Goal: Task Accomplishment & Management: Manage account settings

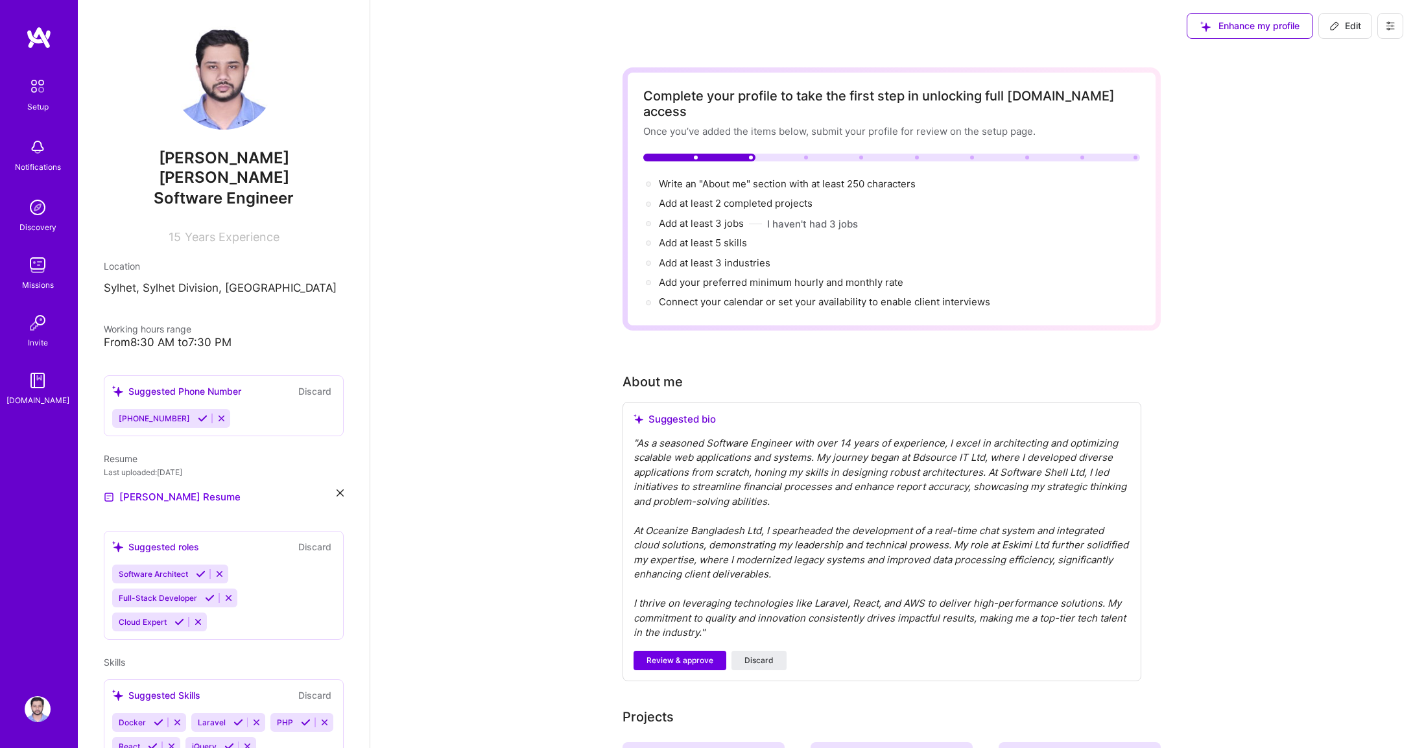
scroll to position [235, 0]
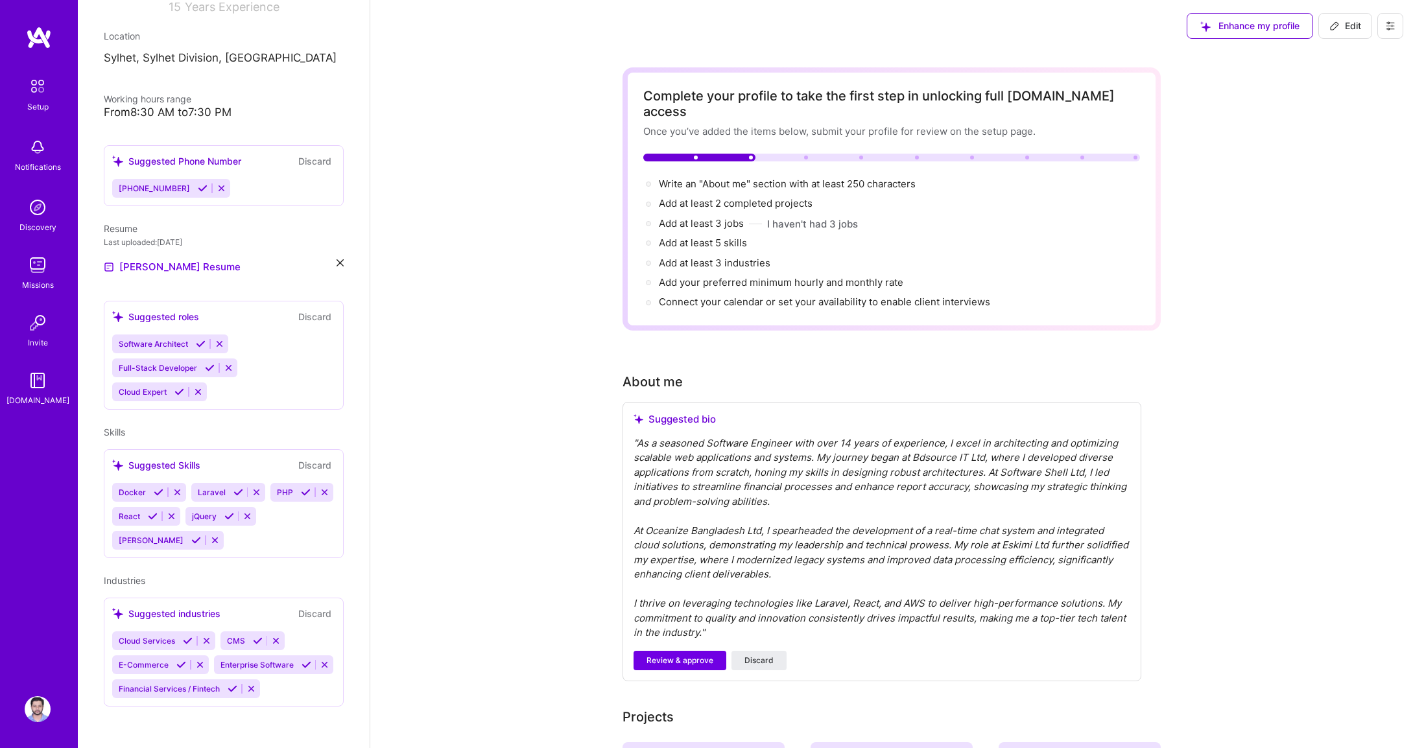
click at [1091, 14] on div "Enhance my profile Edit" at bounding box center [891, 26] width 1043 height 52
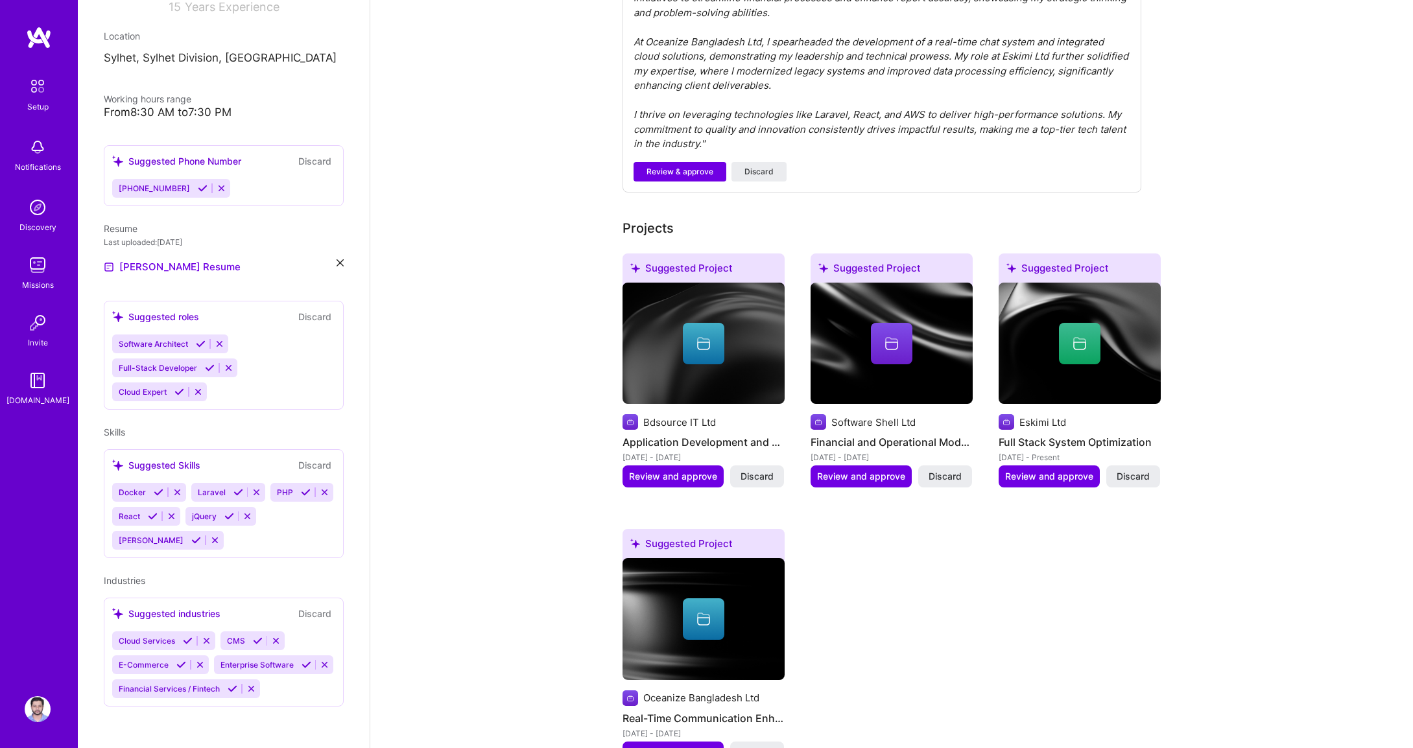
scroll to position [0, 0]
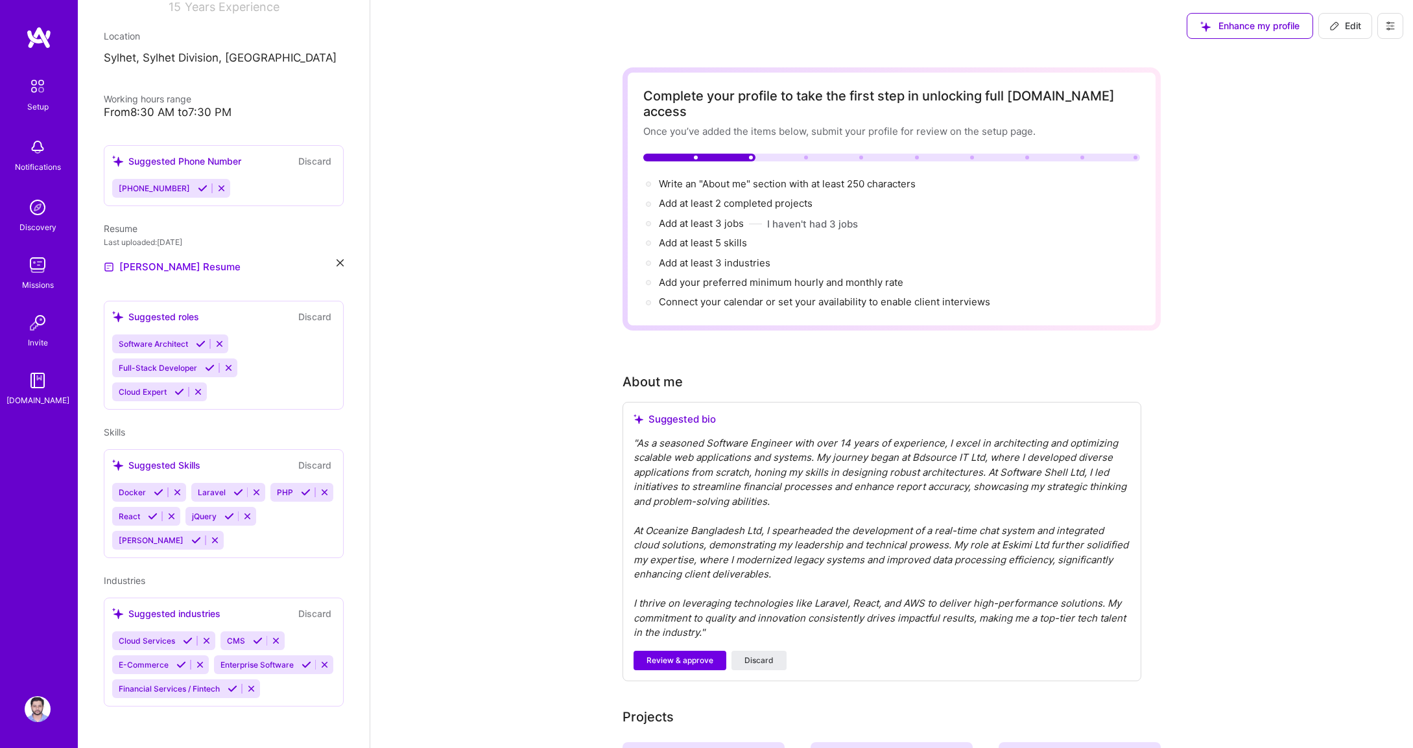
click at [197, 387] on icon at bounding box center [198, 392] width 10 height 10
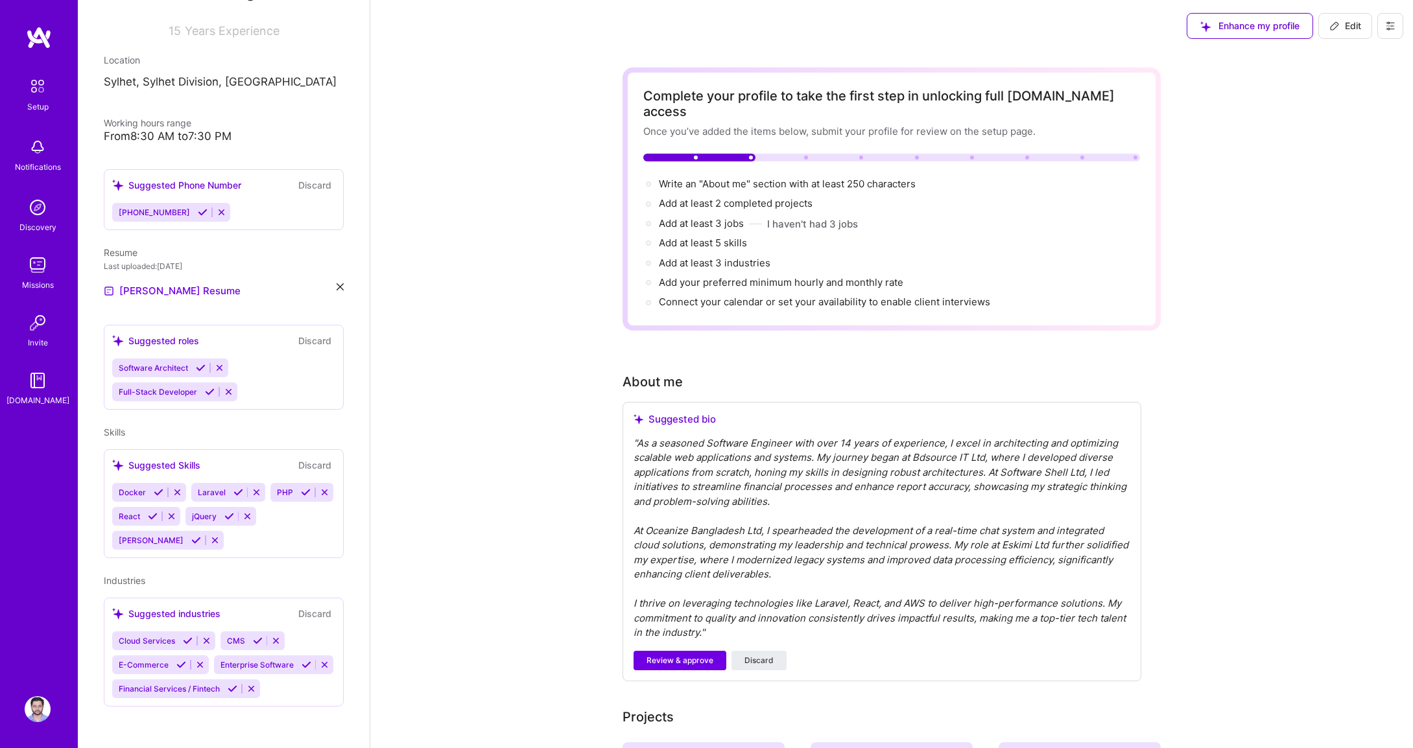
scroll to position [211, 0]
click at [318, 375] on div "Software Architect Full-Stack Developer" at bounding box center [223, 380] width 223 height 43
click at [300, 359] on div "Software Architect Full-Stack Developer" at bounding box center [223, 380] width 223 height 43
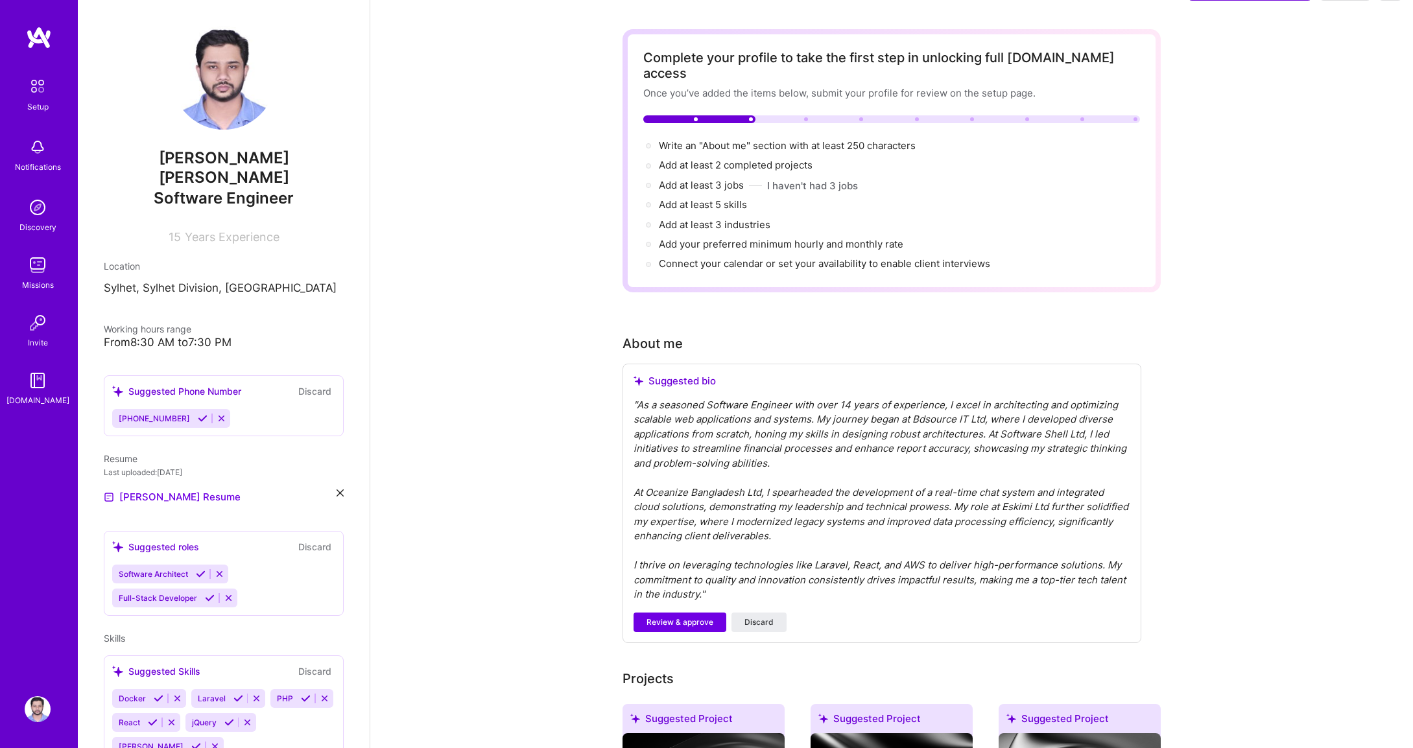
scroll to position [0, 0]
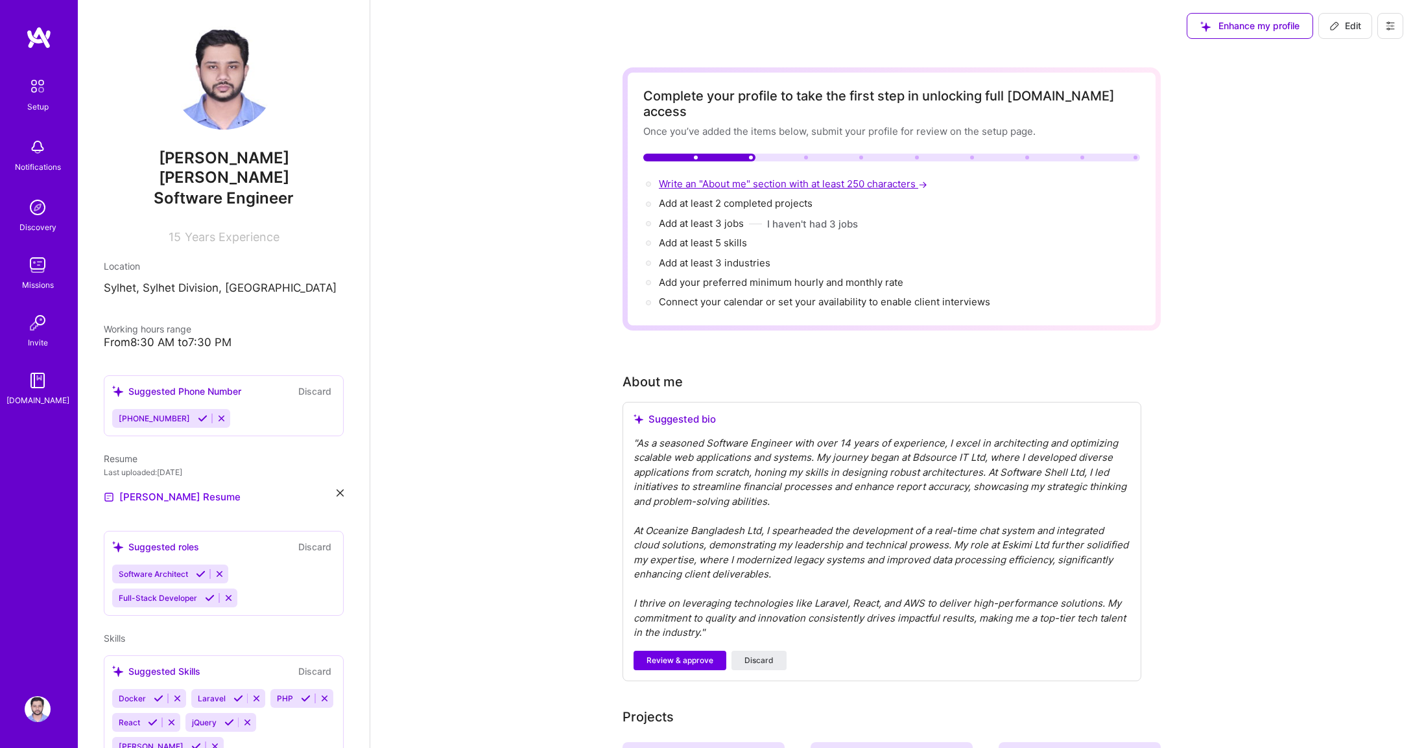
click at [792, 178] on span "Write an "About me" section with at least 250 characters →" at bounding box center [794, 184] width 271 height 12
select select "US"
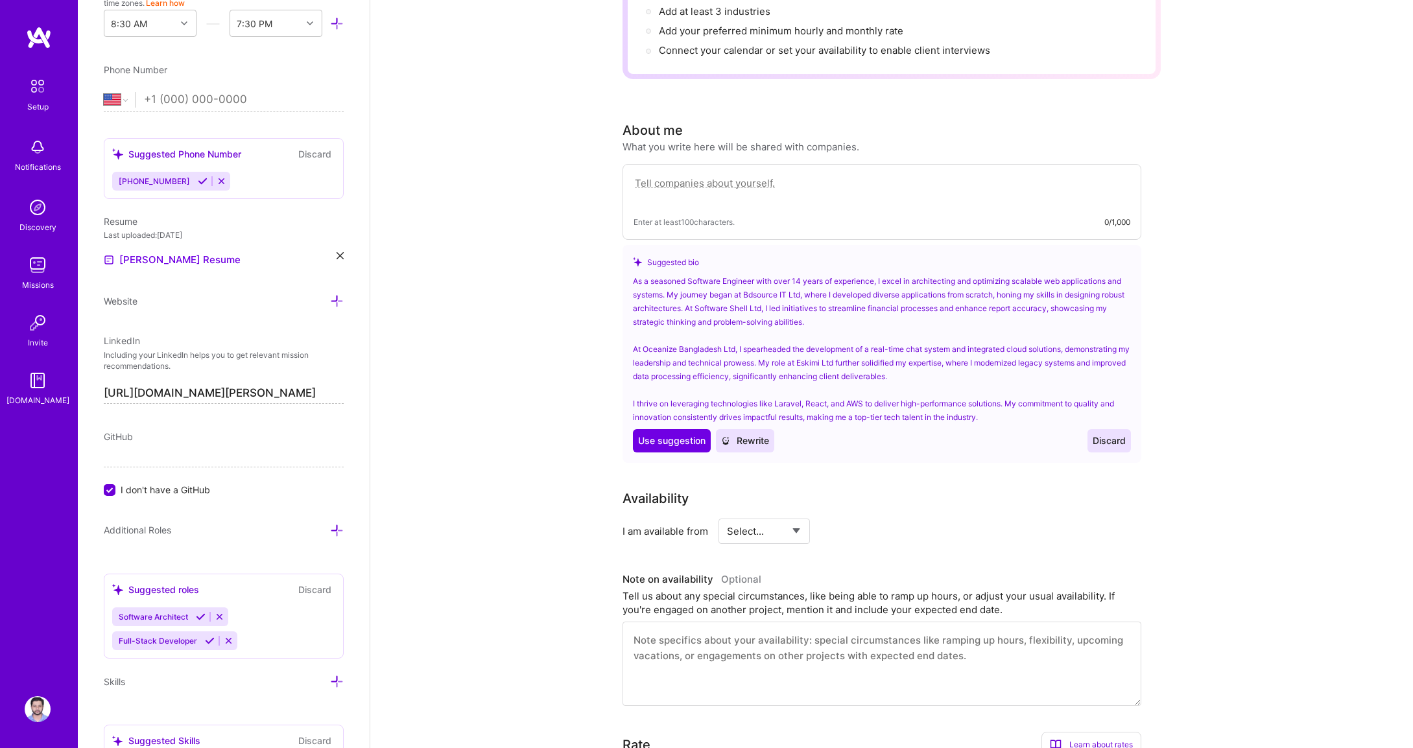
scroll to position [123, 0]
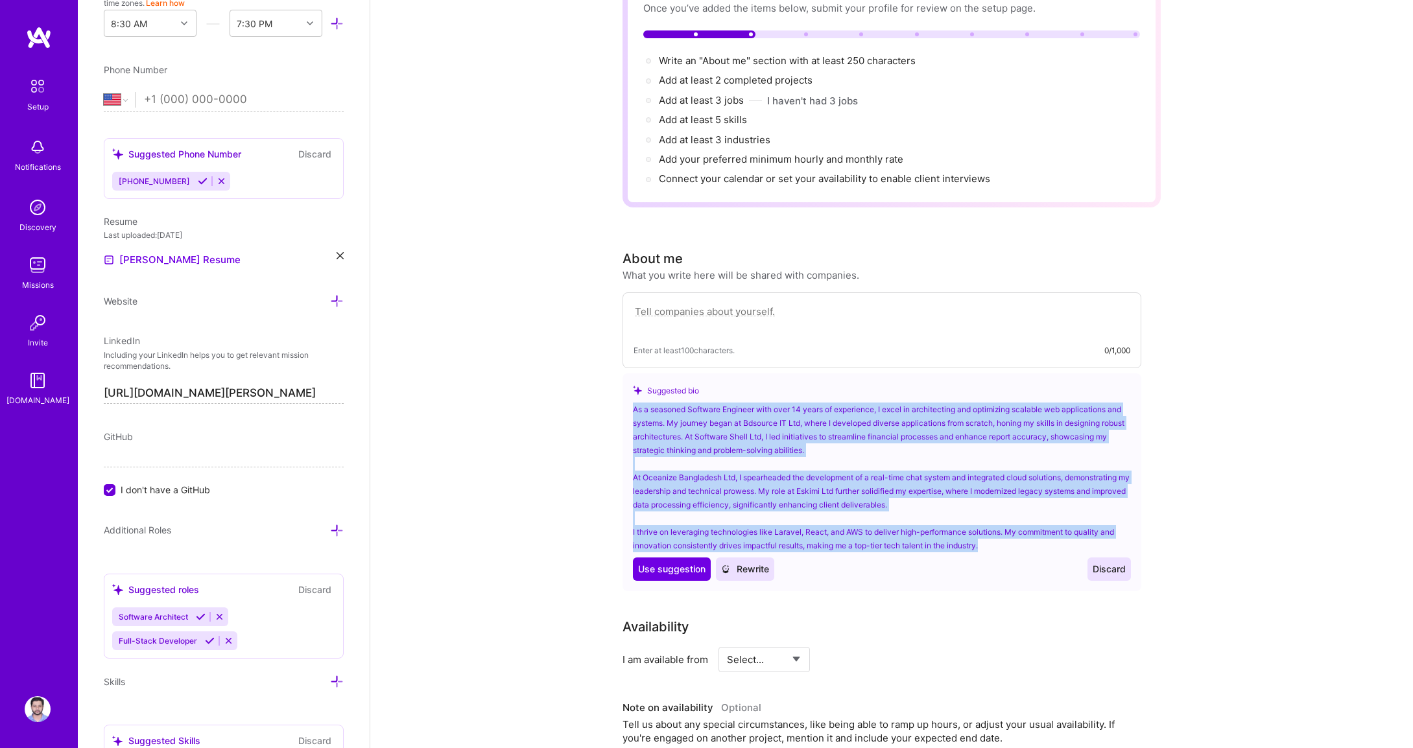
drag, startPoint x: 993, startPoint y: 536, endPoint x: 624, endPoint y: 390, distance: 397.0
click at [624, 390] on div "Suggested bio As a seasoned Software Engineer with over 14 years of experience,…" at bounding box center [882, 483] width 519 height 218
copy div "As a seasoned Software Engineer with over 14 years of experience, I excel in ar…"
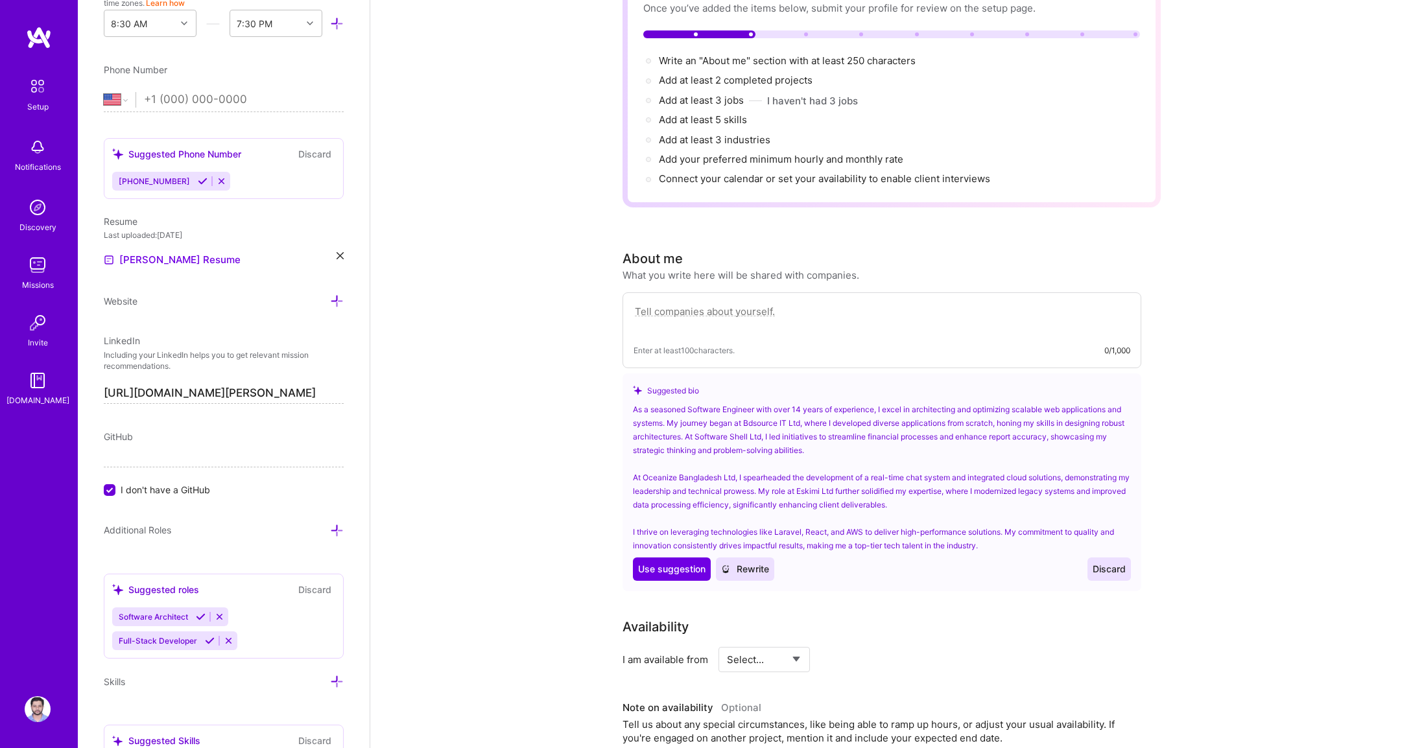
click at [779, 303] on textarea at bounding box center [882, 318] width 497 height 30
paste textarea "As a seasoned Software Engineer with over 14 years of experience, I excel in ar…"
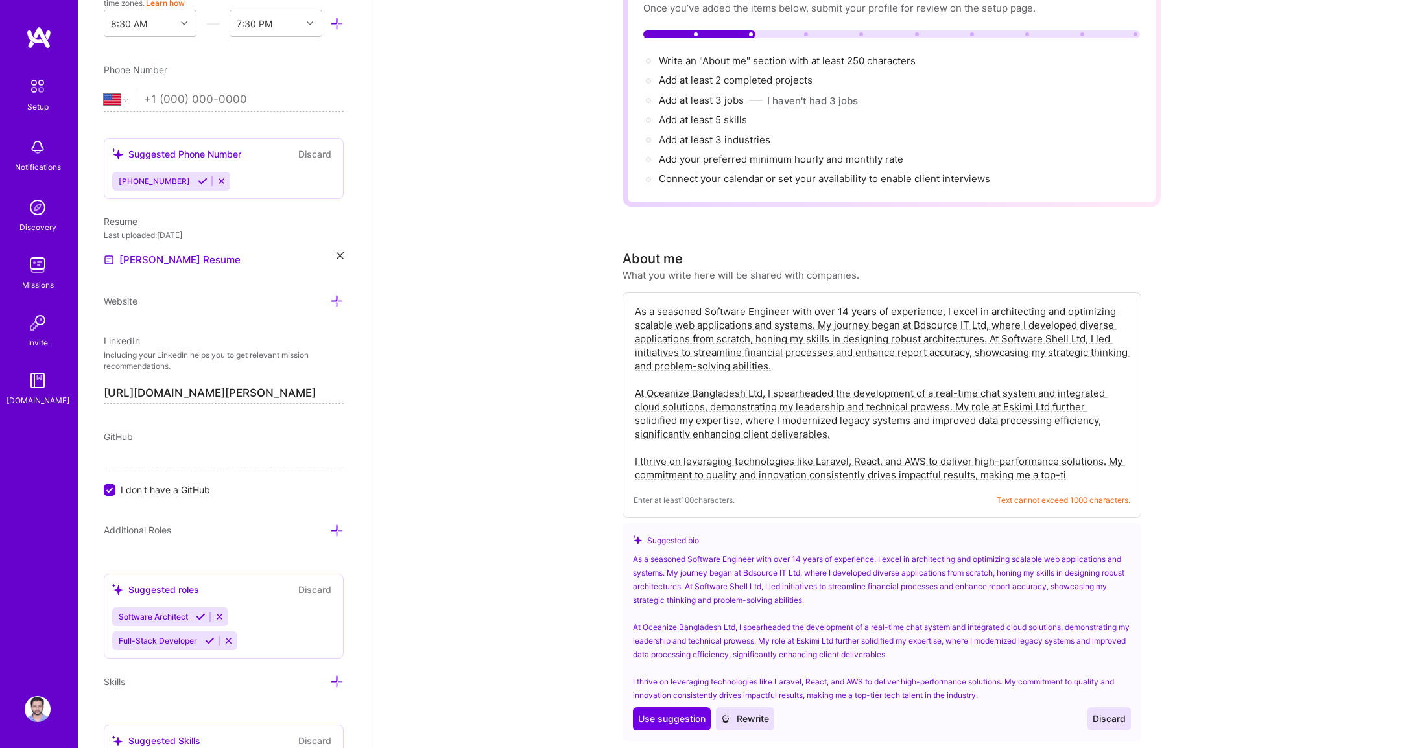
click at [805, 425] on textarea "As a seasoned Software Engineer with over 14 years of experience, I excel in ar…" at bounding box center [882, 393] width 497 height 180
drag, startPoint x: 1107, startPoint y: 446, endPoint x: 1120, endPoint y: 467, distance: 24.5
click at [1120, 467] on textarea "As a seasoned Software Engineer with over 14 years of experience, I excel in ar…" at bounding box center [882, 393] width 497 height 180
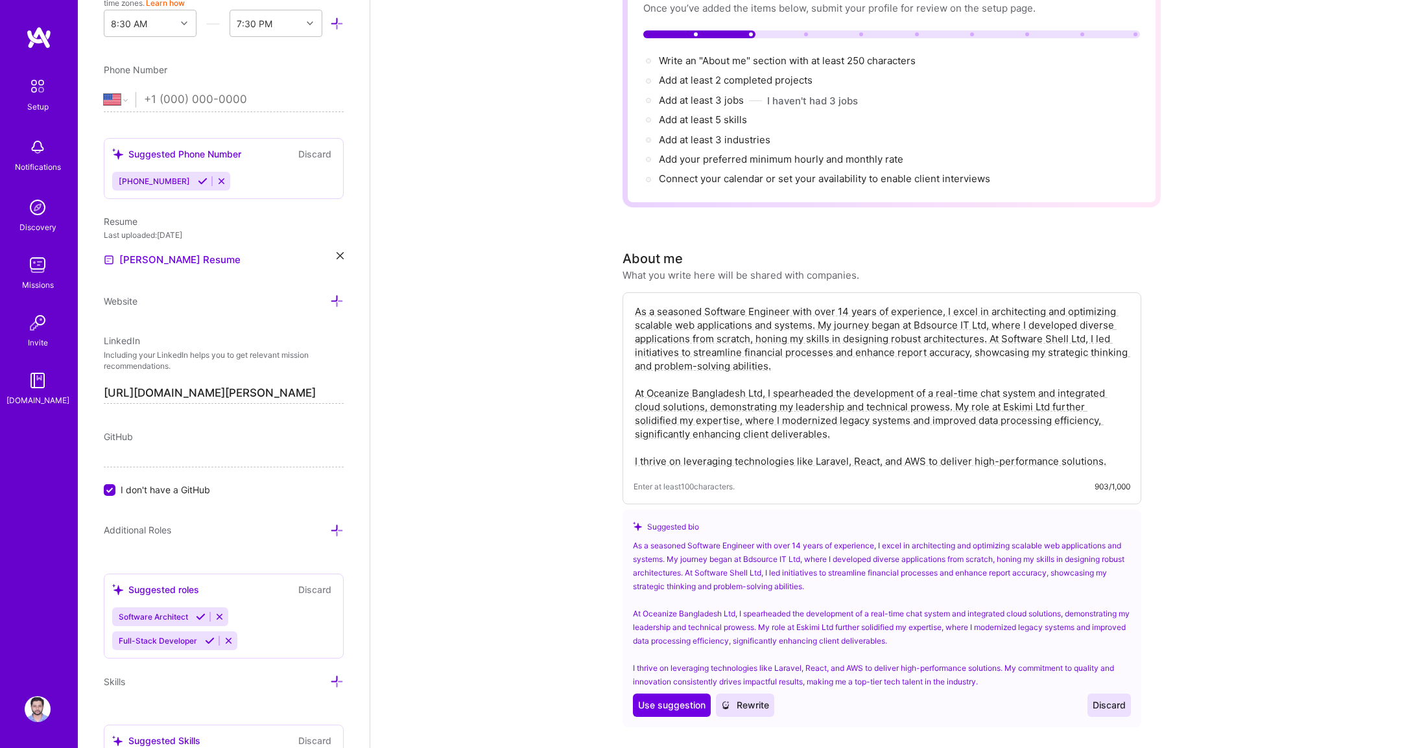
type textarea "As a seasoned Software Engineer with over 14 years of experience, I excel in ar…"
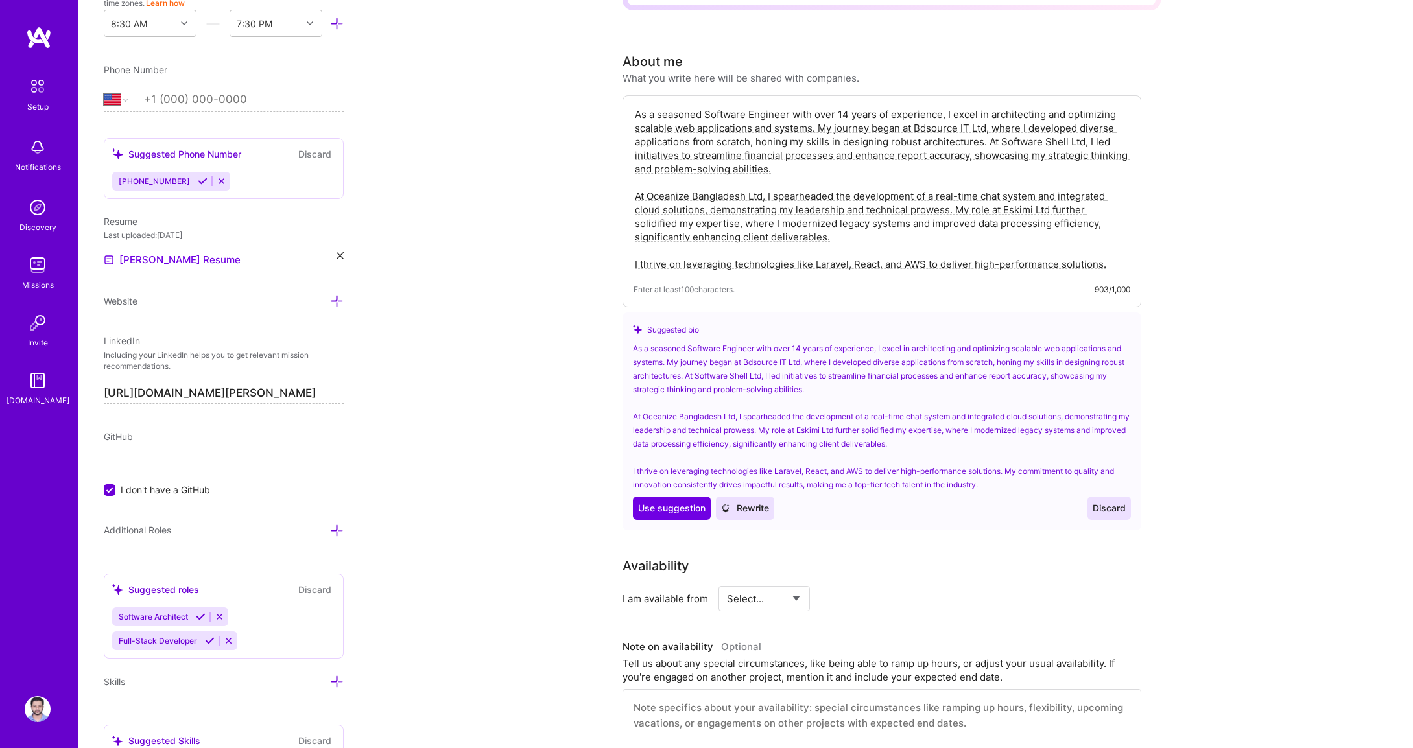
scroll to position [512, 0]
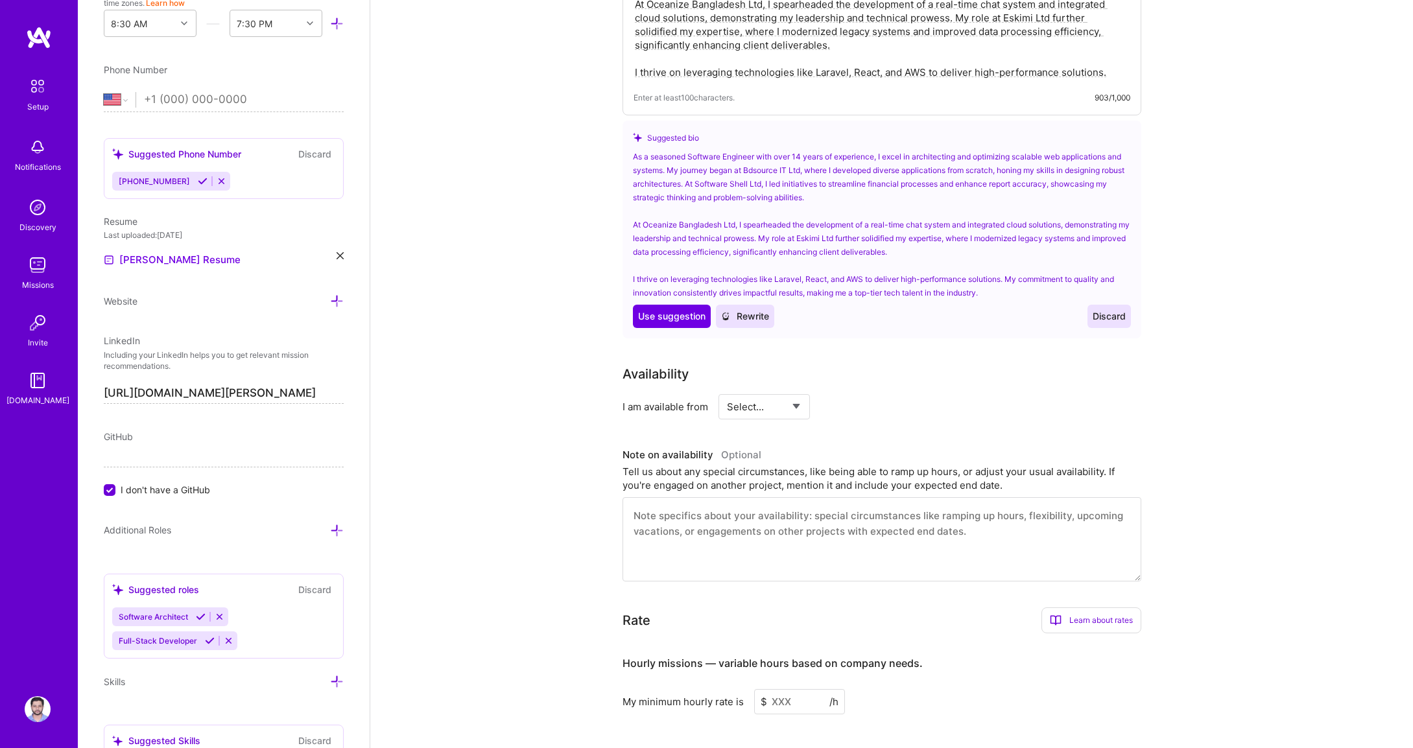
select select "Right Now"
click at [727, 390] on select "Select... Right Now Future Date Not Available" at bounding box center [764, 406] width 75 height 33
click at [861, 394] on input at bounding box center [883, 406] width 78 height 25
type input "40"
click at [1158, 386] on div "Availability I am available from Select... Right Now Future Date Not Available …" at bounding box center [892, 472] width 538 height 217
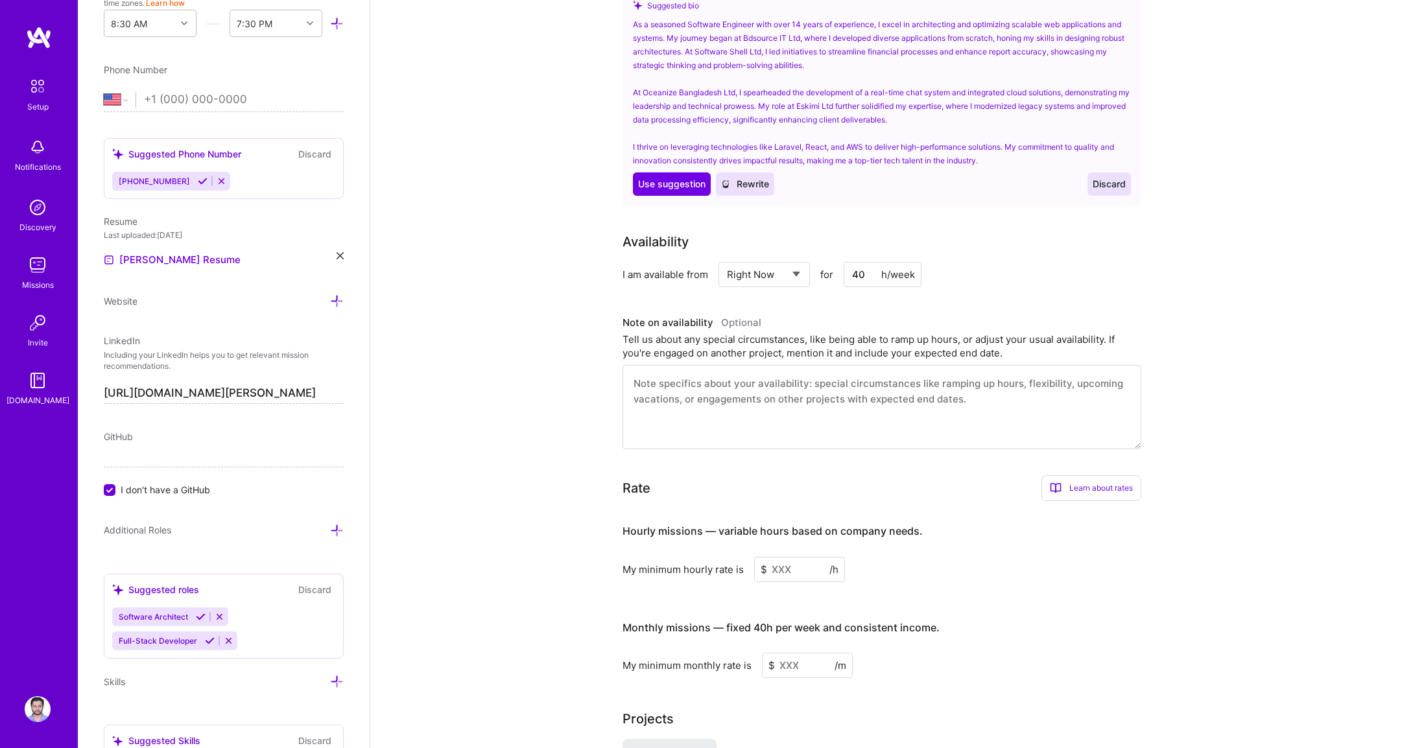
scroll to position [824, 0]
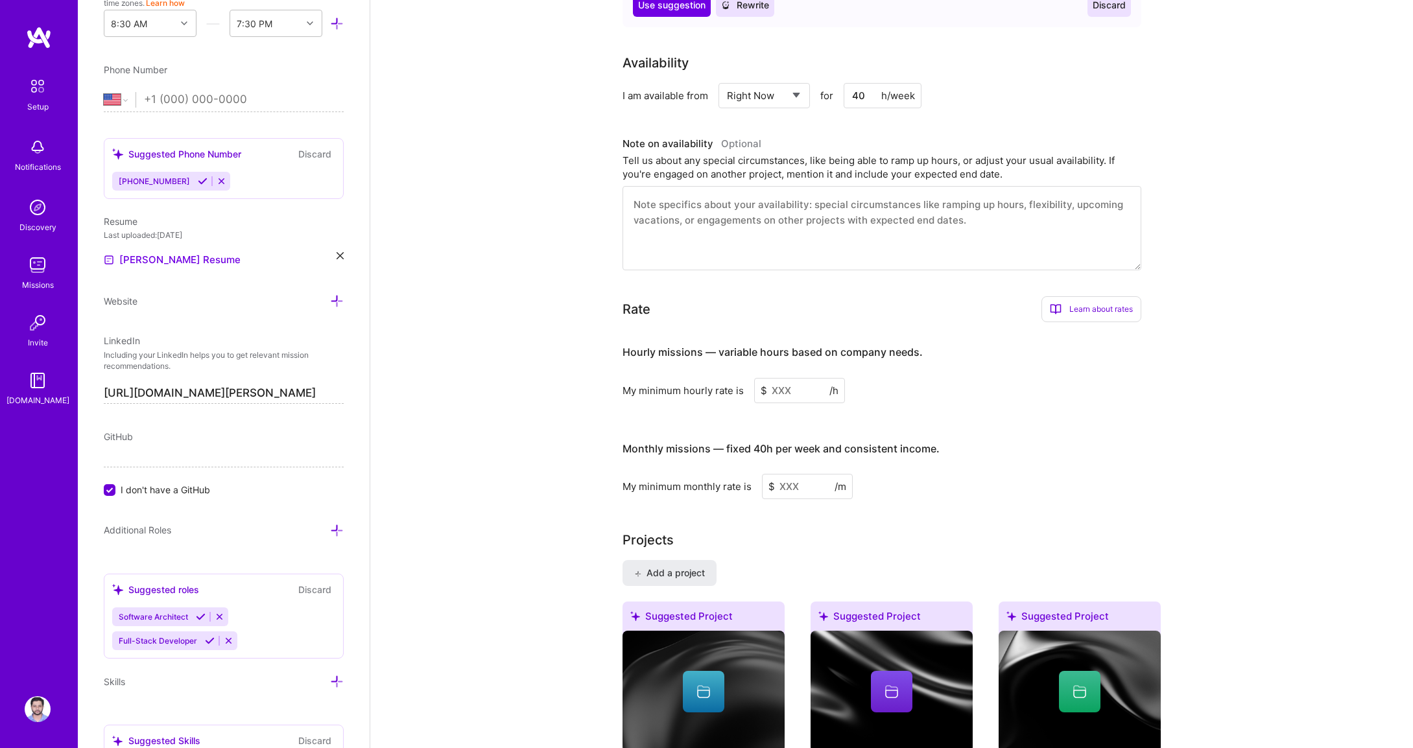
click at [782, 378] on input at bounding box center [799, 390] width 91 height 25
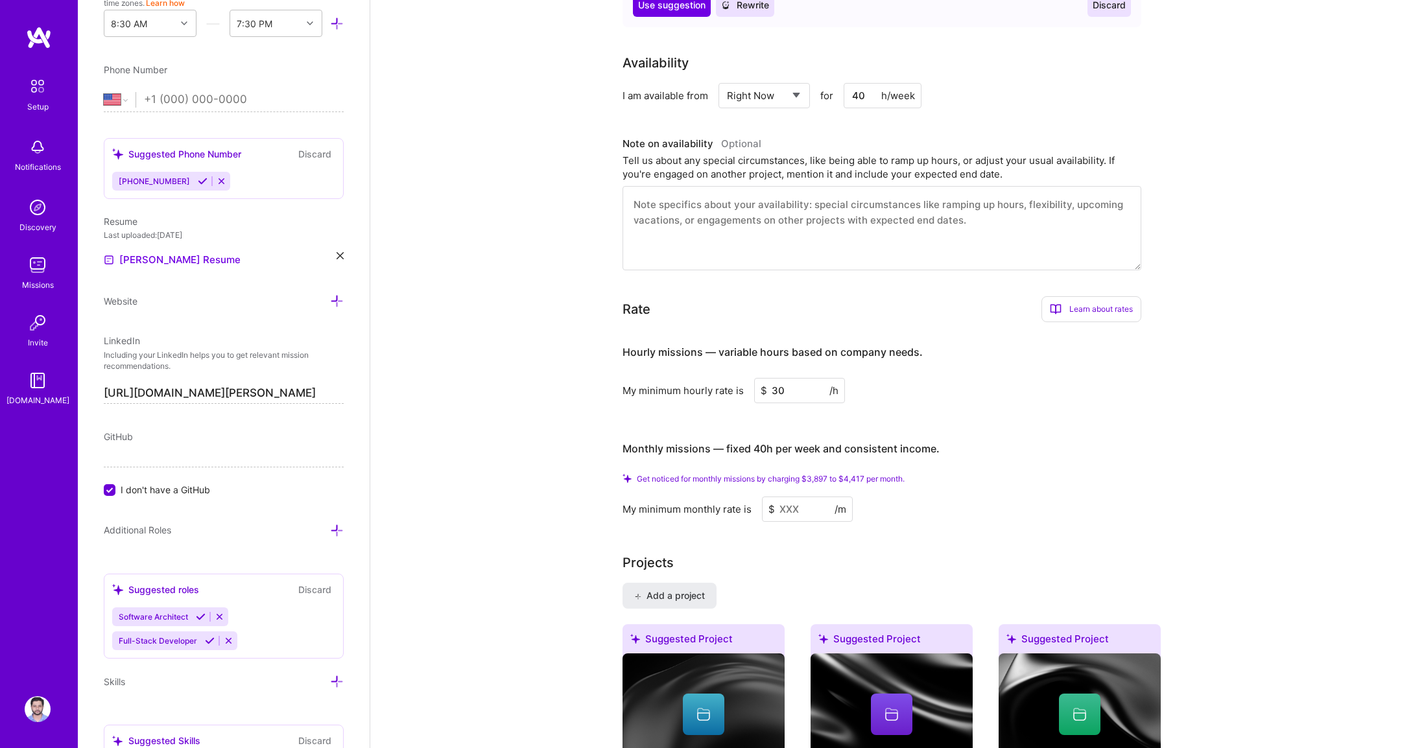
type input "30"
drag, startPoint x: 999, startPoint y: 540, endPoint x: 992, endPoint y: 530, distance: 12.2
click at [999, 553] on div "Projects" at bounding box center [892, 562] width 538 height 19
click at [821, 497] on input at bounding box center [807, 509] width 91 height 25
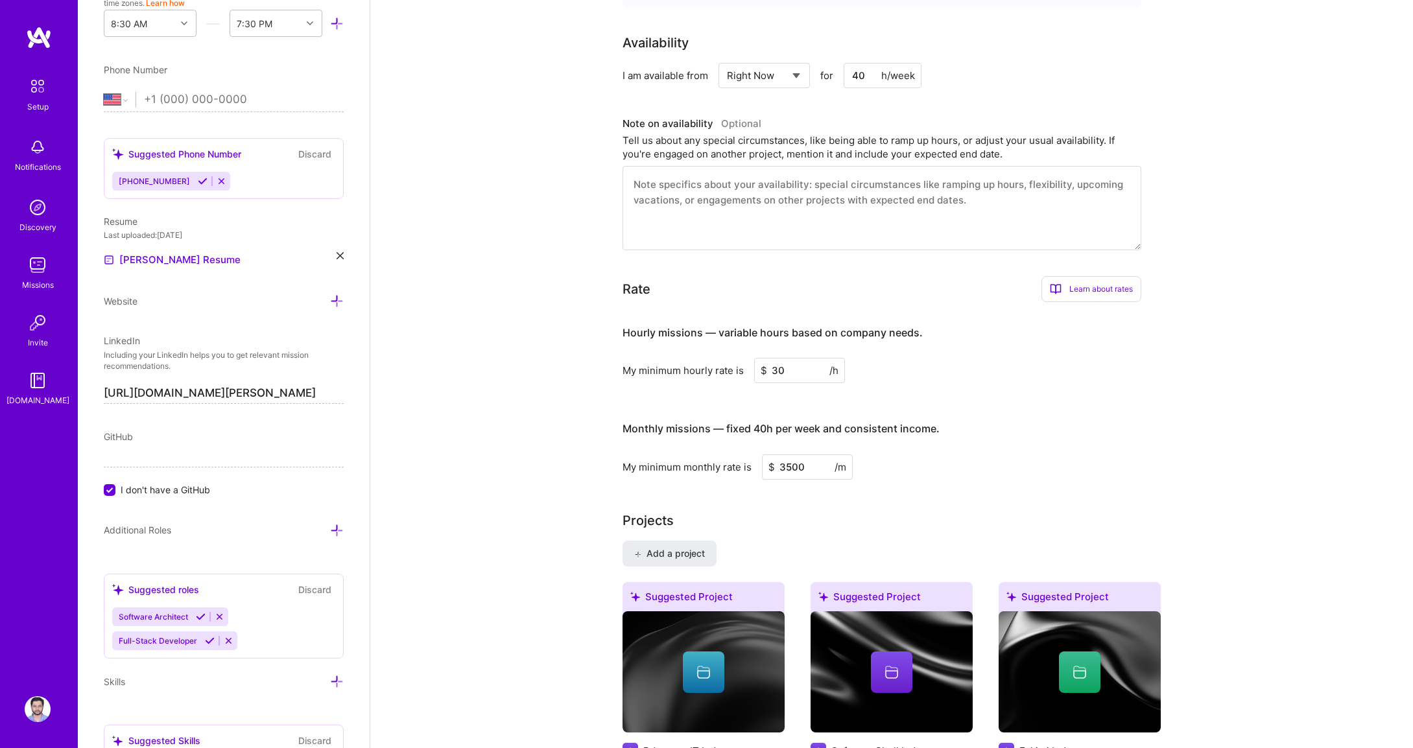
type input "3500"
drag, startPoint x: 1294, startPoint y: 535, endPoint x: 1295, endPoint y: 527, distance: 7.9
click at [1295, 529] on div "Complete your profile to take the first step in unlocking full [DOMAIN_NAME] ac…" at bounding box center [891, 473] width 1043 height 2491
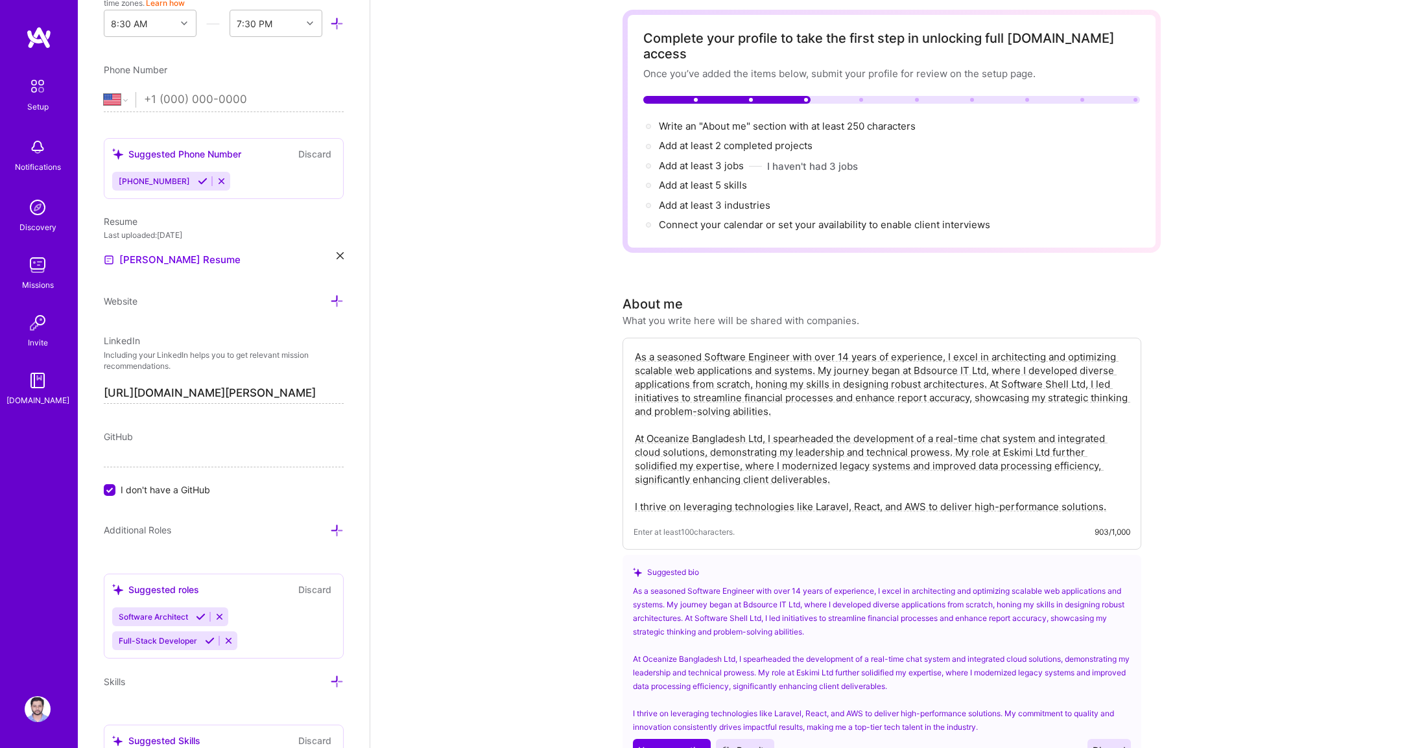
scroll to position [0, 0]
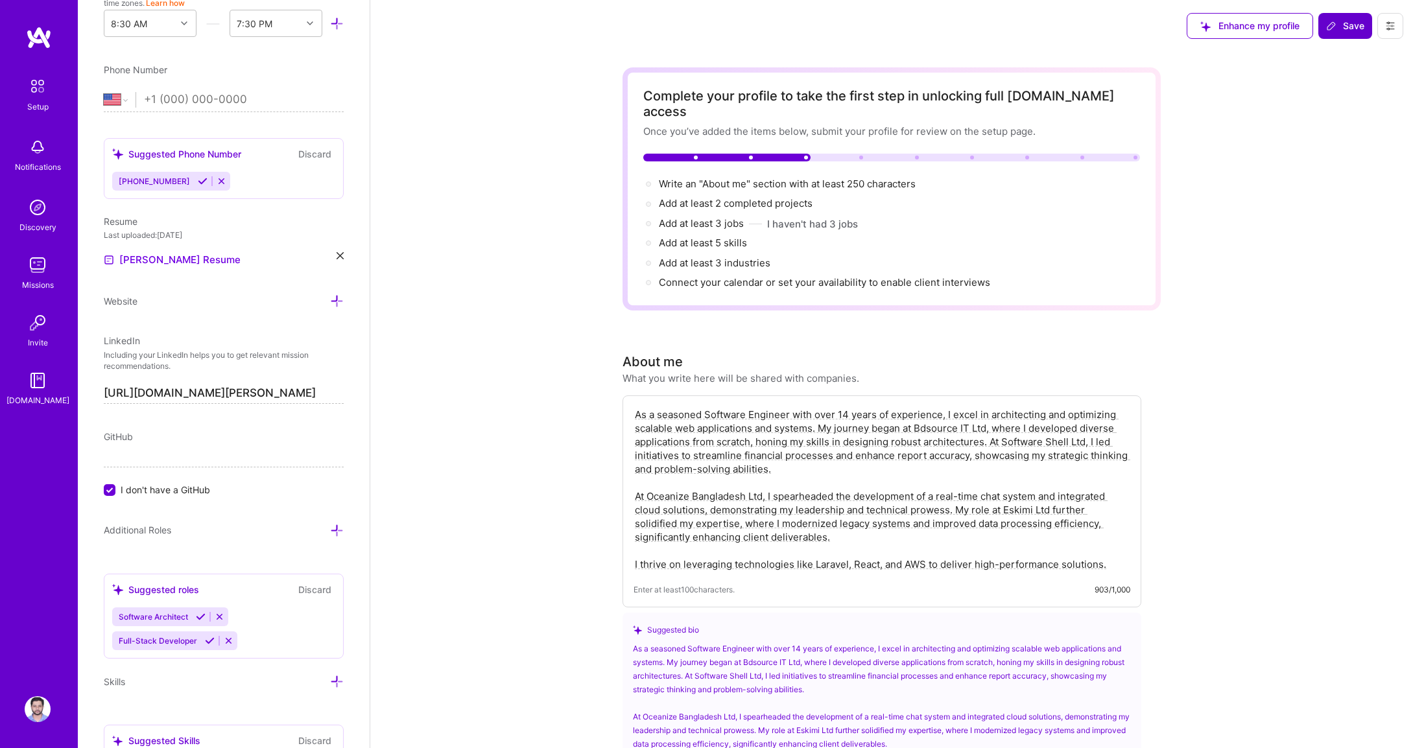
click at [1348, 27] on span "Save" at bounding box center [1345, 25] width 38 height 13
click at [1358, 29] on span "Save" at bounding box center [1345, 25] width 38 height 13
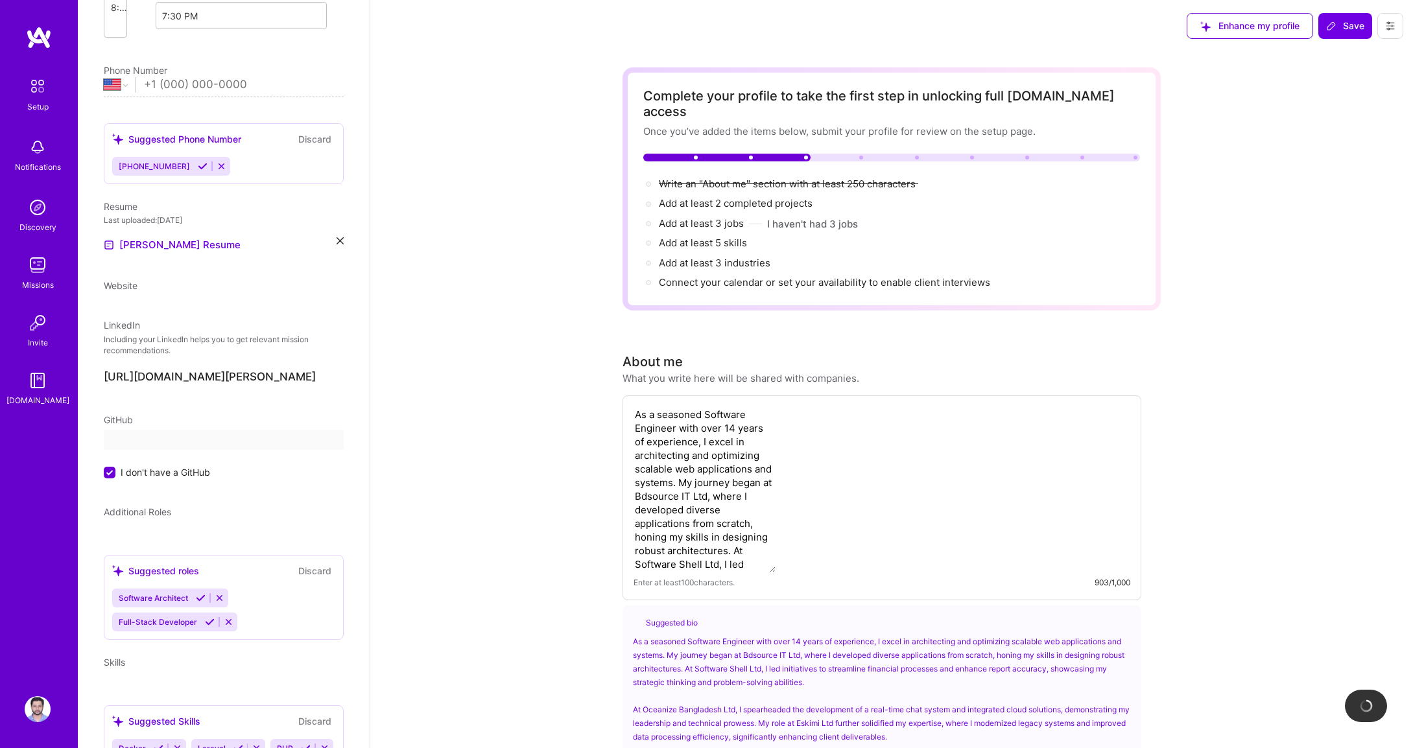
scroll to position [211, 0]
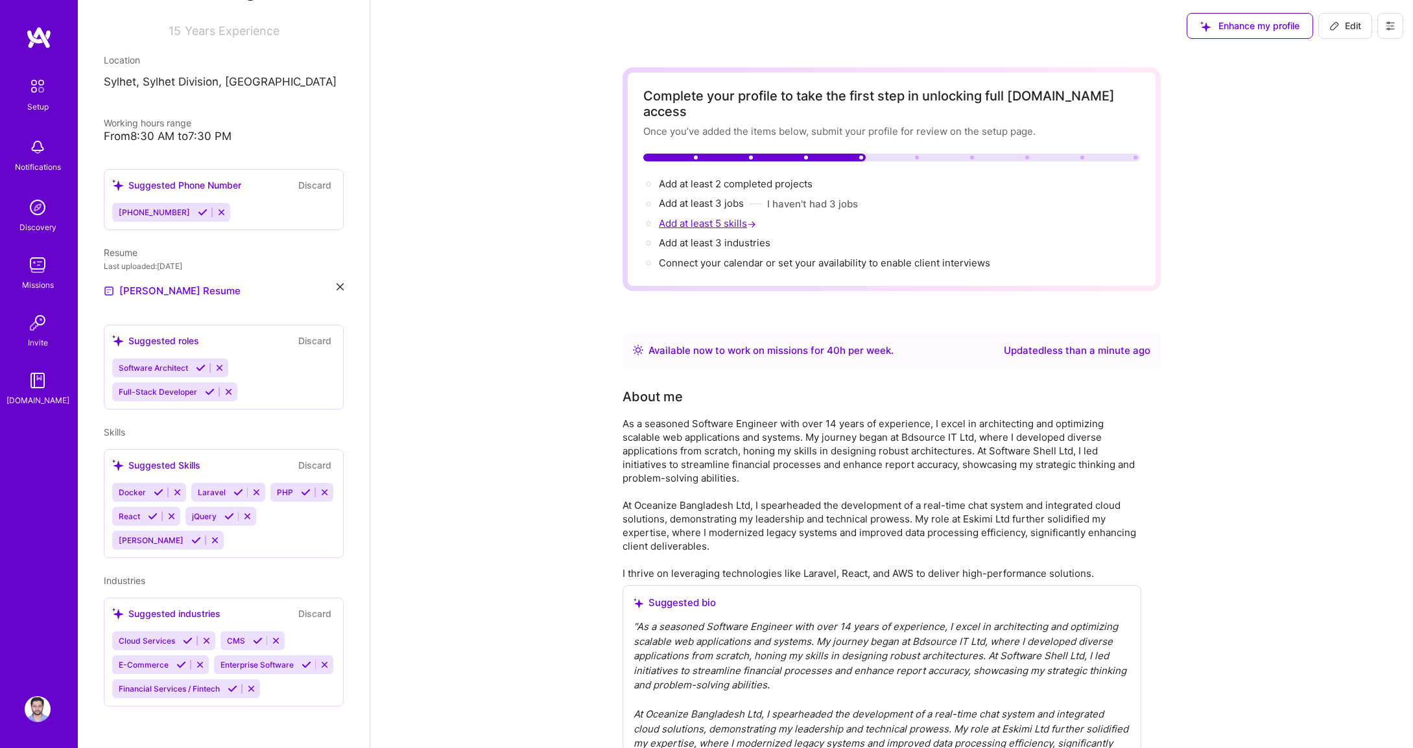
click at [715, 217] on span "Add at least 5 skills →" at bounding box center [709, 223] width 100 height 12
select select "US"
select select "Right Now"
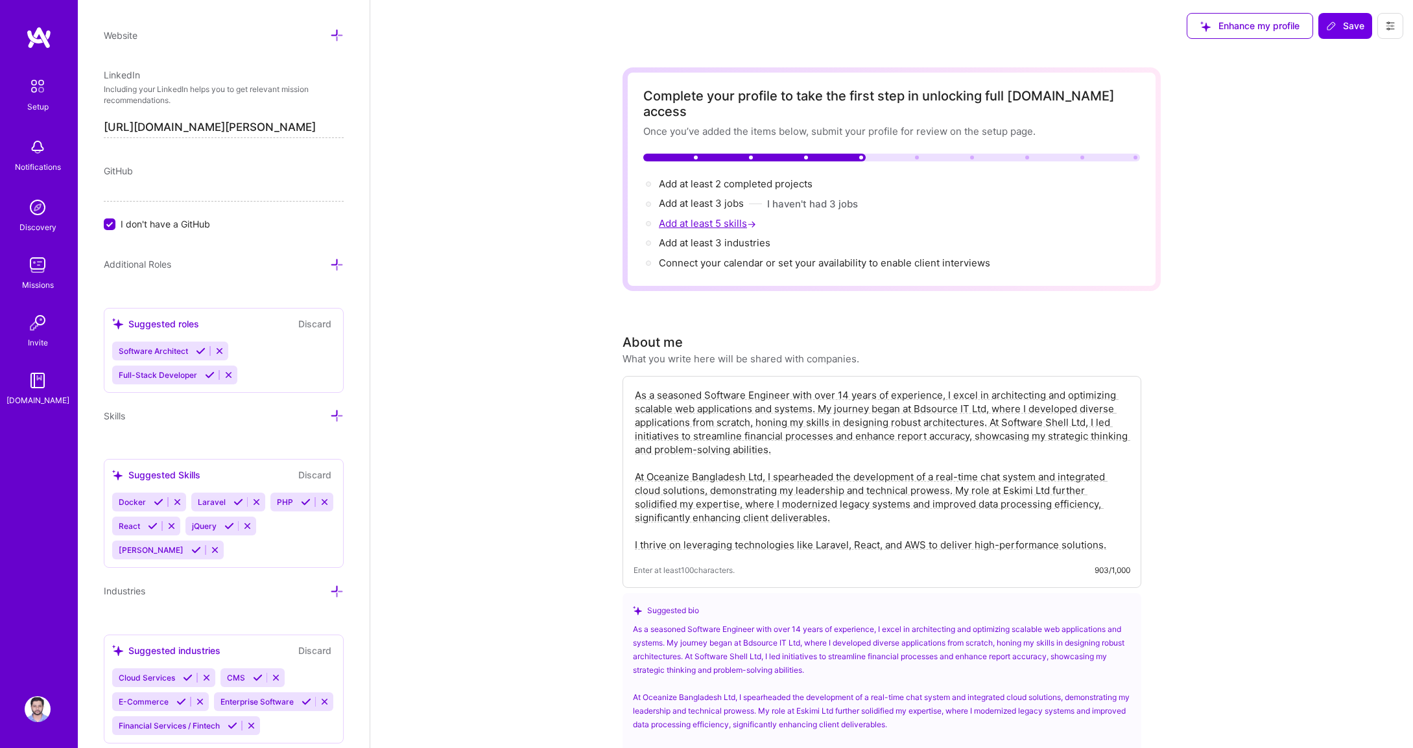
scroll to position [769, 0]
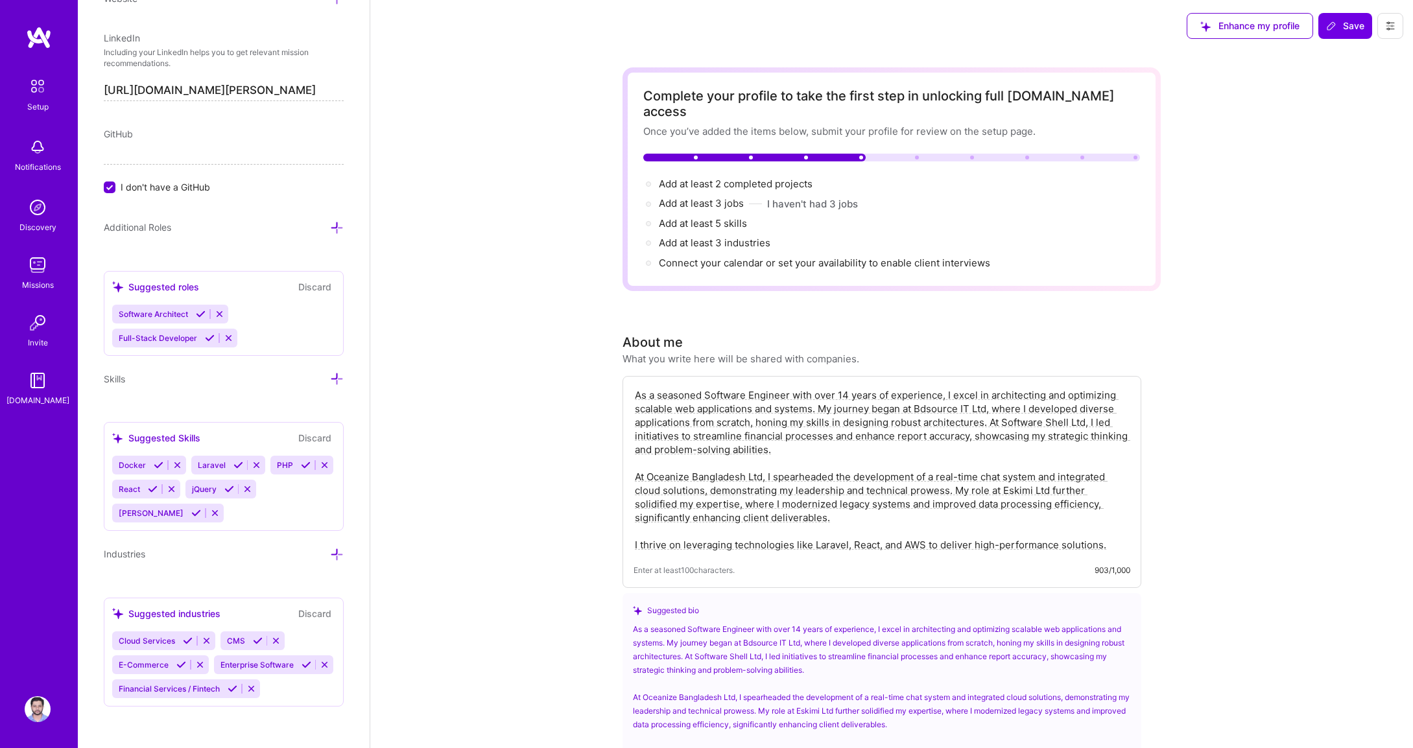
click at [299, 456] on div "Docker Laravel PHP React jQuery [PERSON_NAME]" at bounding box center [223, 489] width 223 height 67
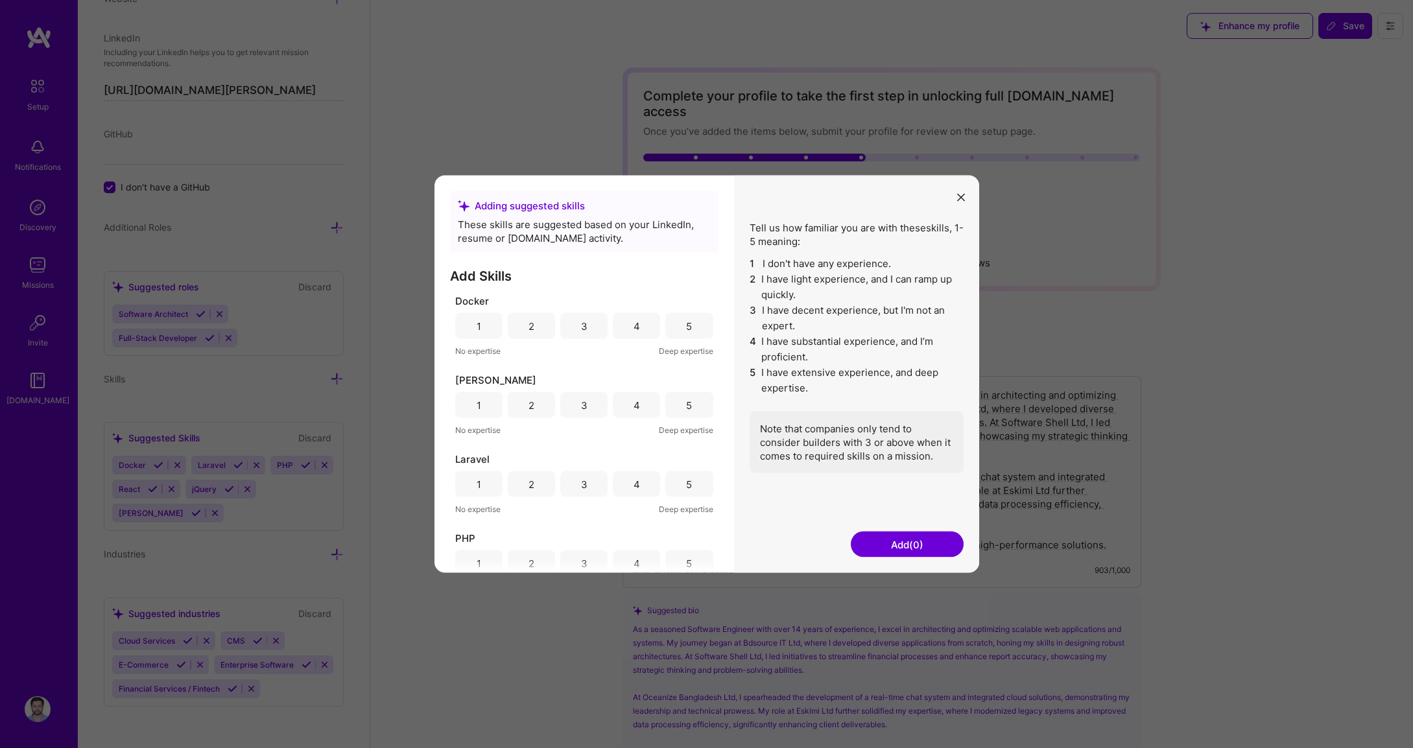
click at [667, 327] on div "5" at bounding box center [688, 326] width 47 height 26
click at [587, 409] on div "3" at bounding box center [583, 405] width 47 height 26
click at [647, 486] on div "4" at bounding box center [636, 484] width 47 height 26
drag, startPoint x: 687, startPoint y: 569, endPoint x: 696, endPoint y: 534, distance: 36.2
click at [688, 569] on div "5" at bounding box center [688, 564] width 47 height 26
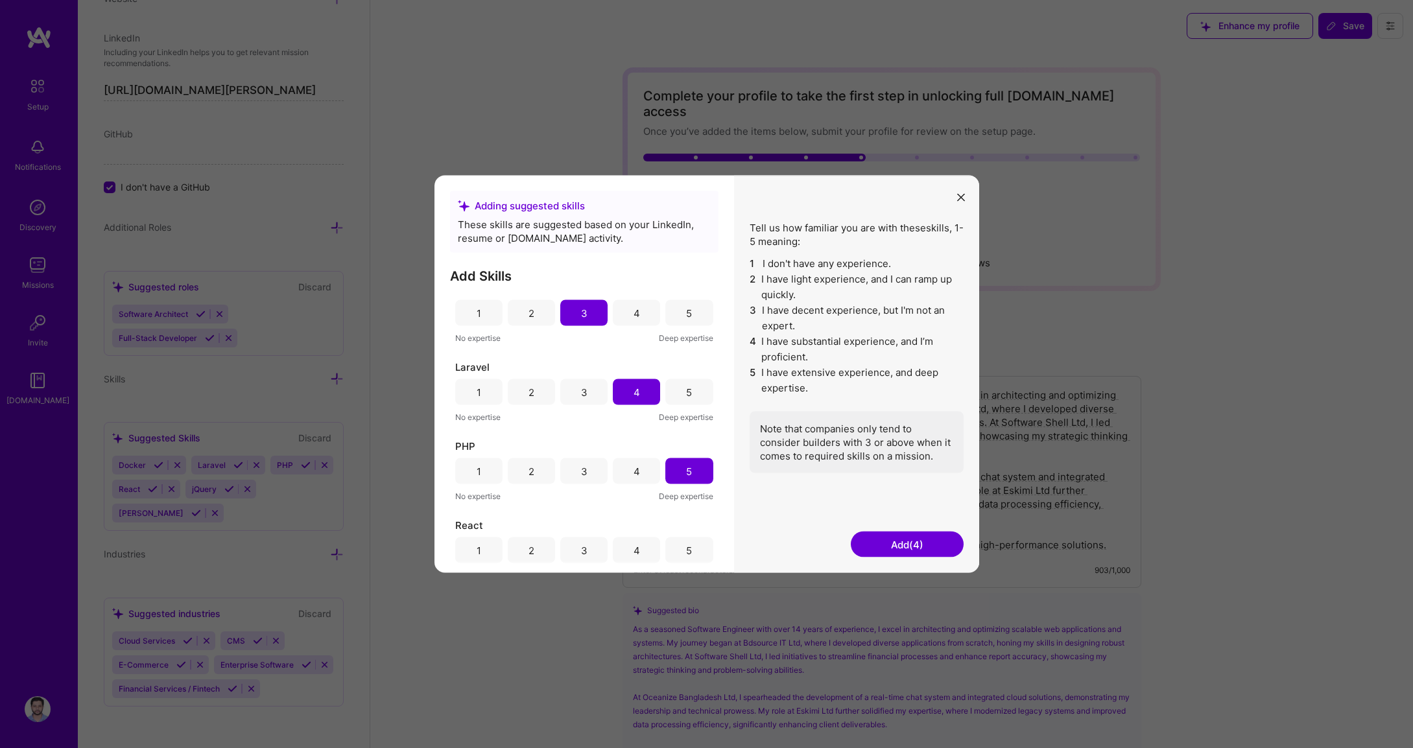
scroll to position [180, 0]
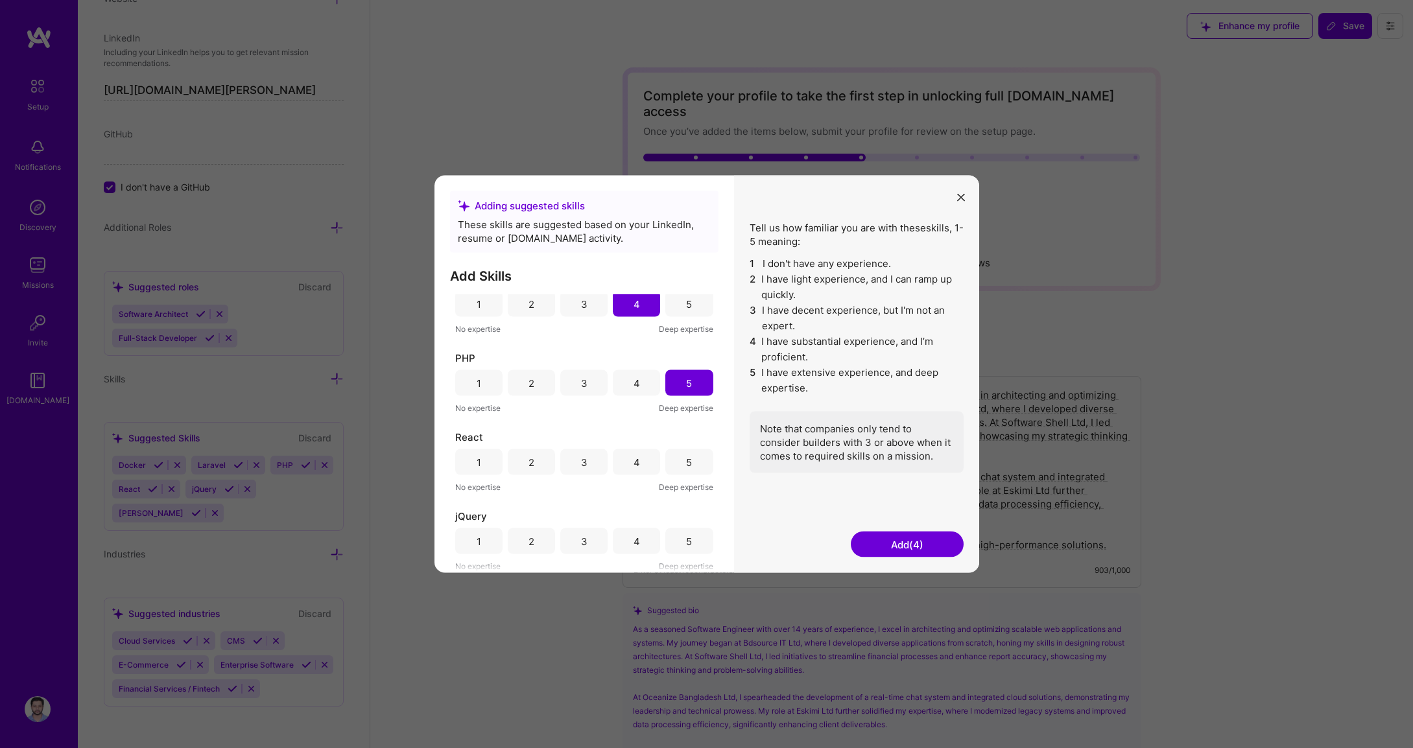
click at [647, 458] on div "4" at bounding box center [636, 462] width 47 height 26
click at [689, 546] on div "5" at bounding box center [688, 542] width 47 height 26
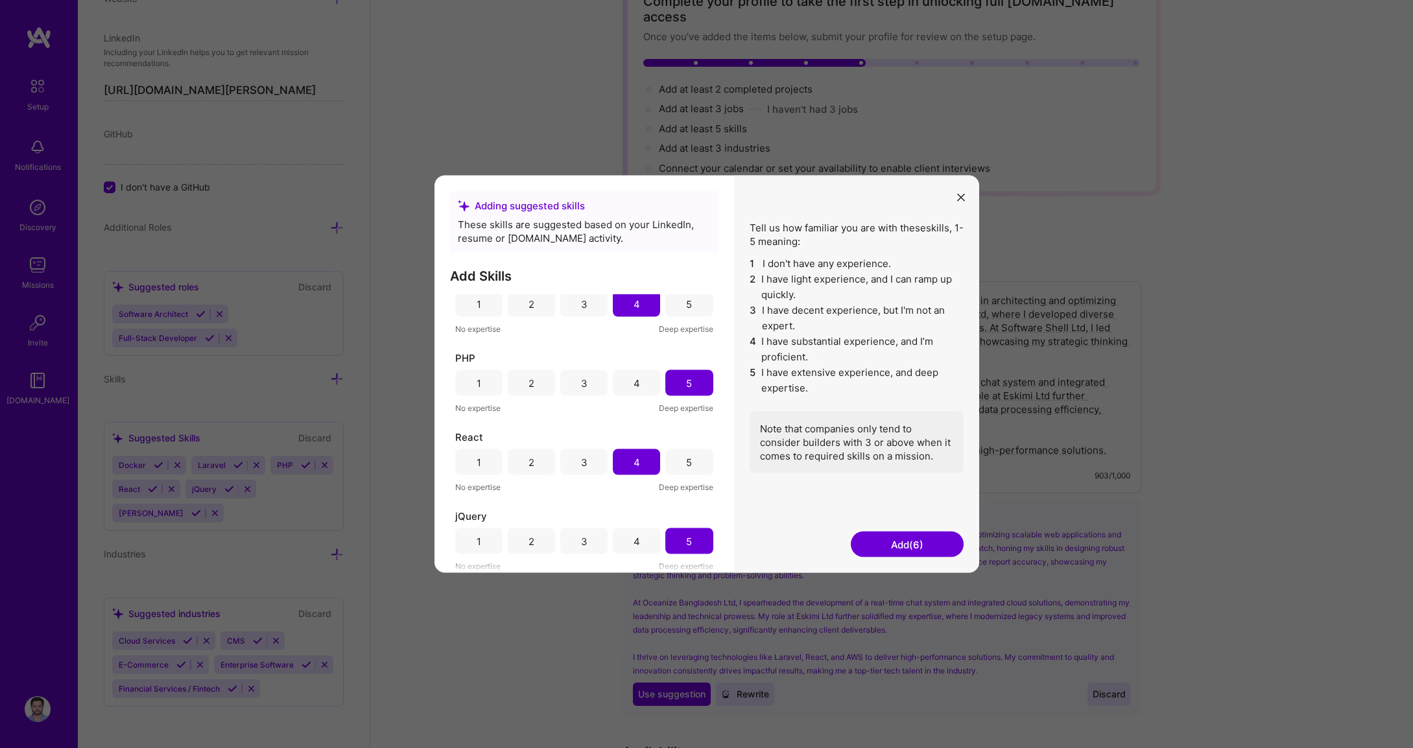
scroll to position [311, 0]
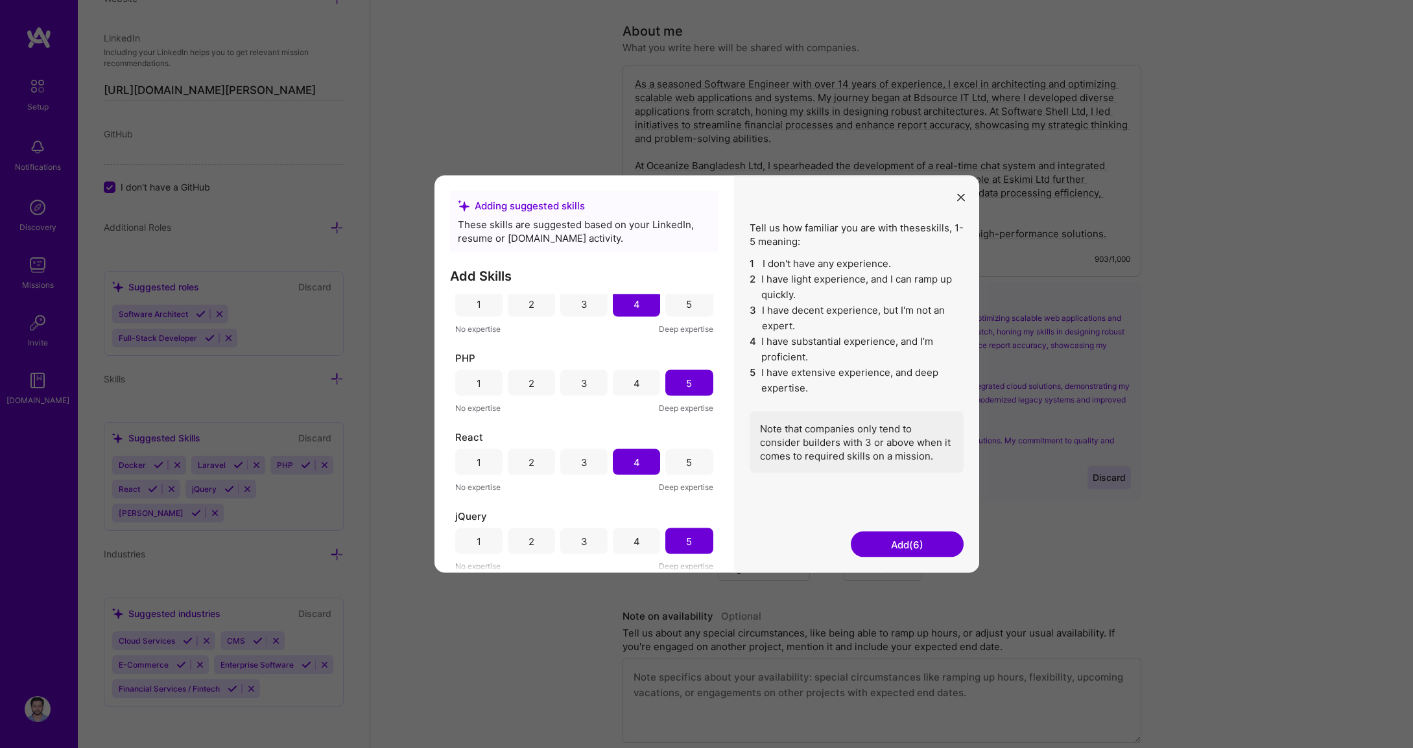
click at [929, 547] on button "Add (6)" at bounding box center [907, 545] width 113 height 26
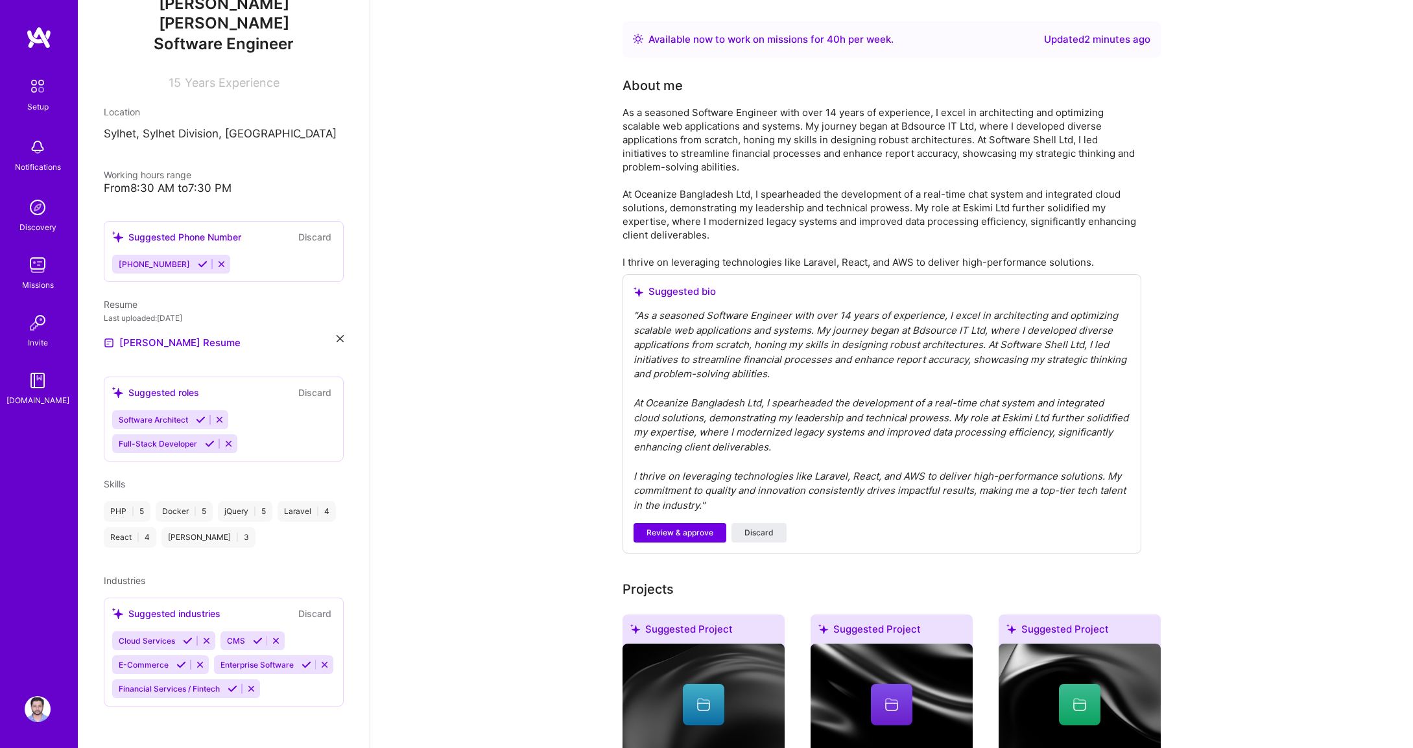
scroll to position [159, 0]
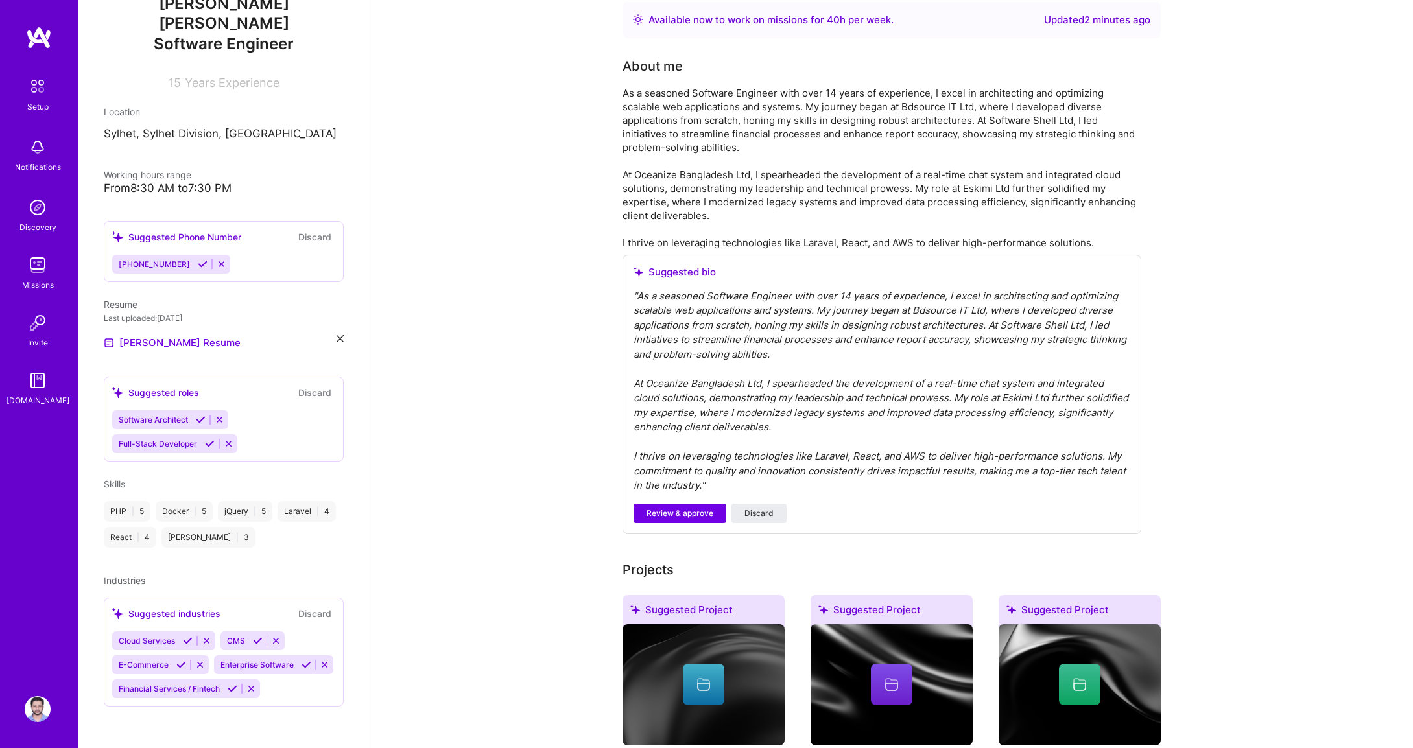
click at [267, 255] on div "[PHONE_NUMBER]" at bounding box center [223, 264] width 223 height 19
click at [226, 255] on div "[PHONE_NUMBER]" at bounding box center [223, 264] width 223 height 19
click at [238, 255] on div "[PHONE_NUMBER]" at bounding box center [223, 264] width 223 height 19
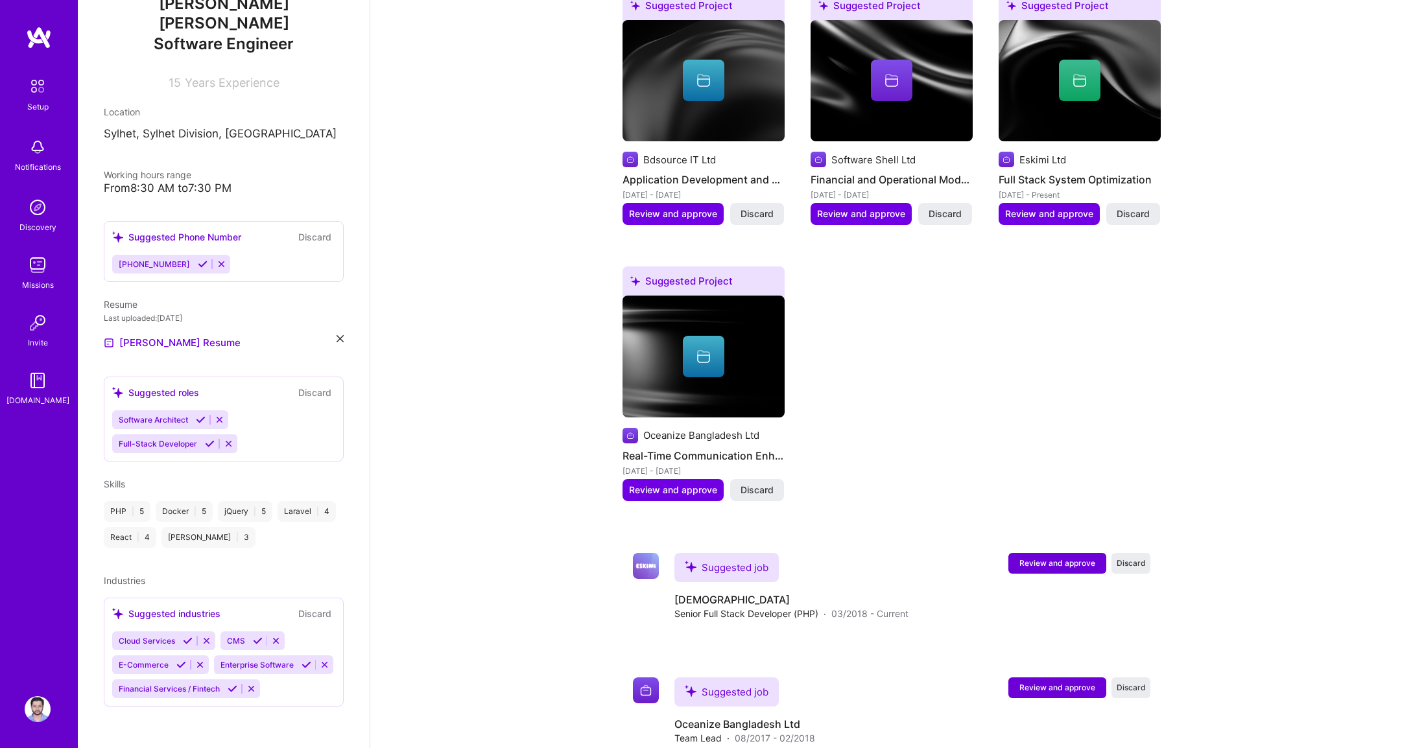
scroll to position [934, 0]
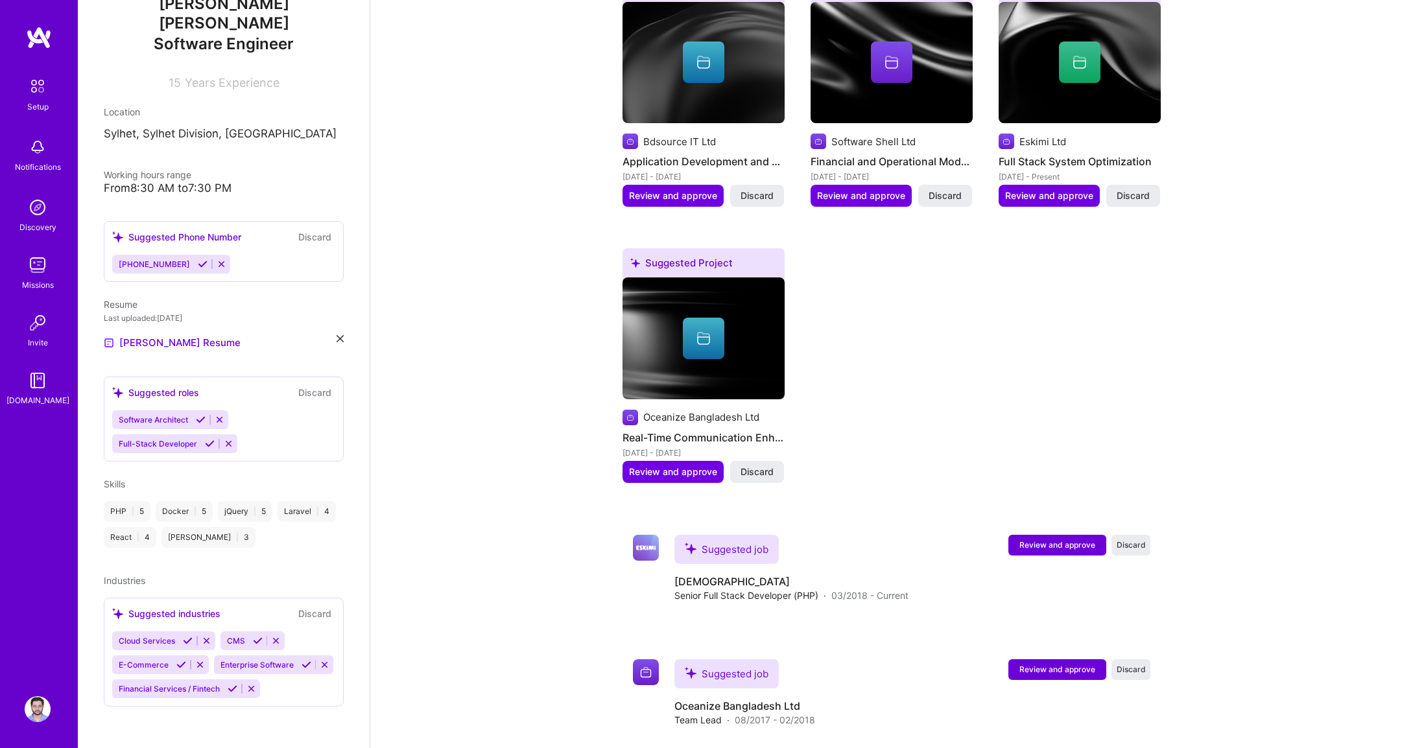
click at [325, 689] on div "Cloud Services CMS E-Commerce Enterprise Software Financial Services / Fintech" at bounding box center [223, 665] width 223 height 67
click at [314, 683] on div "Cloud Services CMS E-Commerce Enterprise Software Financial Services / Fintech" at bounding box center [223, 665] width 223 height 67
click at [313, 683] on div "Cloud Services CMS E-Commerce Enterprise Software Financial Services / Fintech" at bounding box center [223, 665] width 223 height 67
click at [116, 608] on icon at bounding box center [117, 613] width 11 height 11
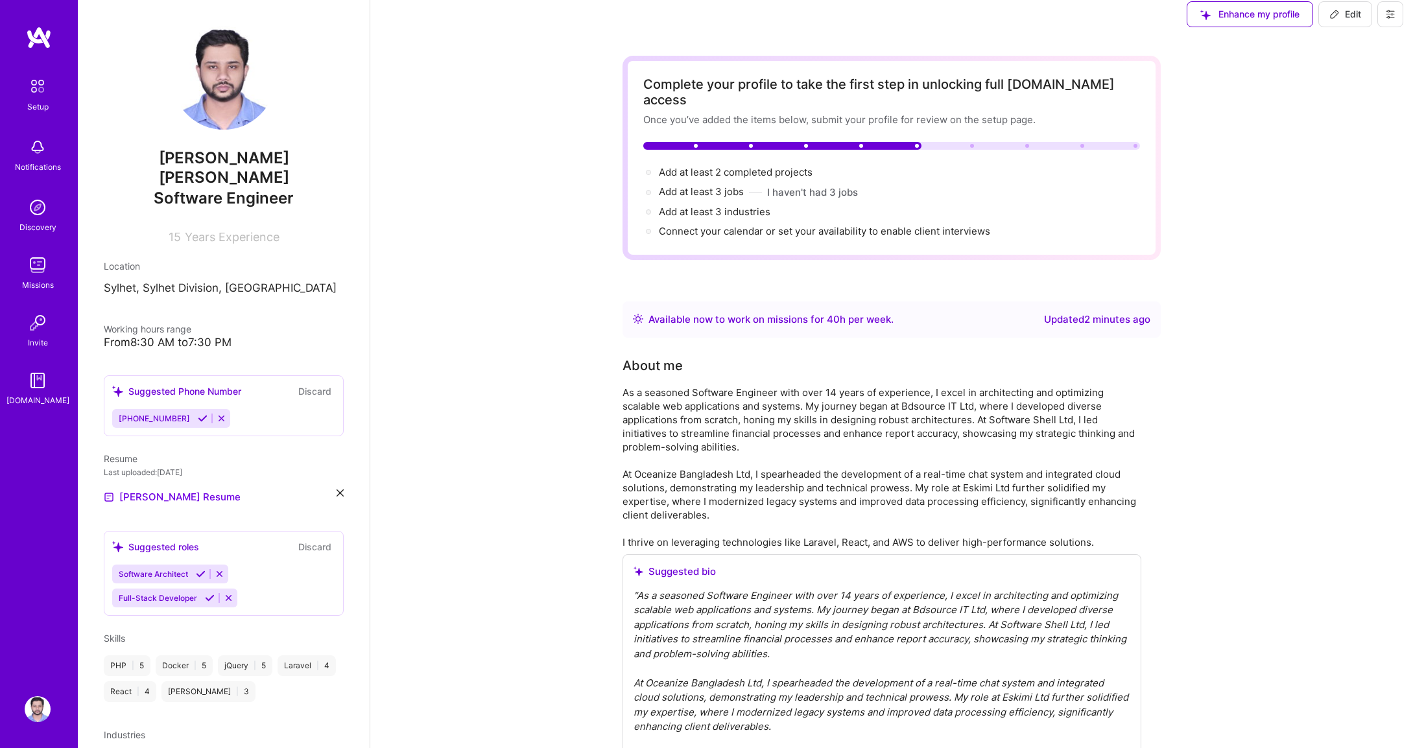
scroll to position [0, 0]
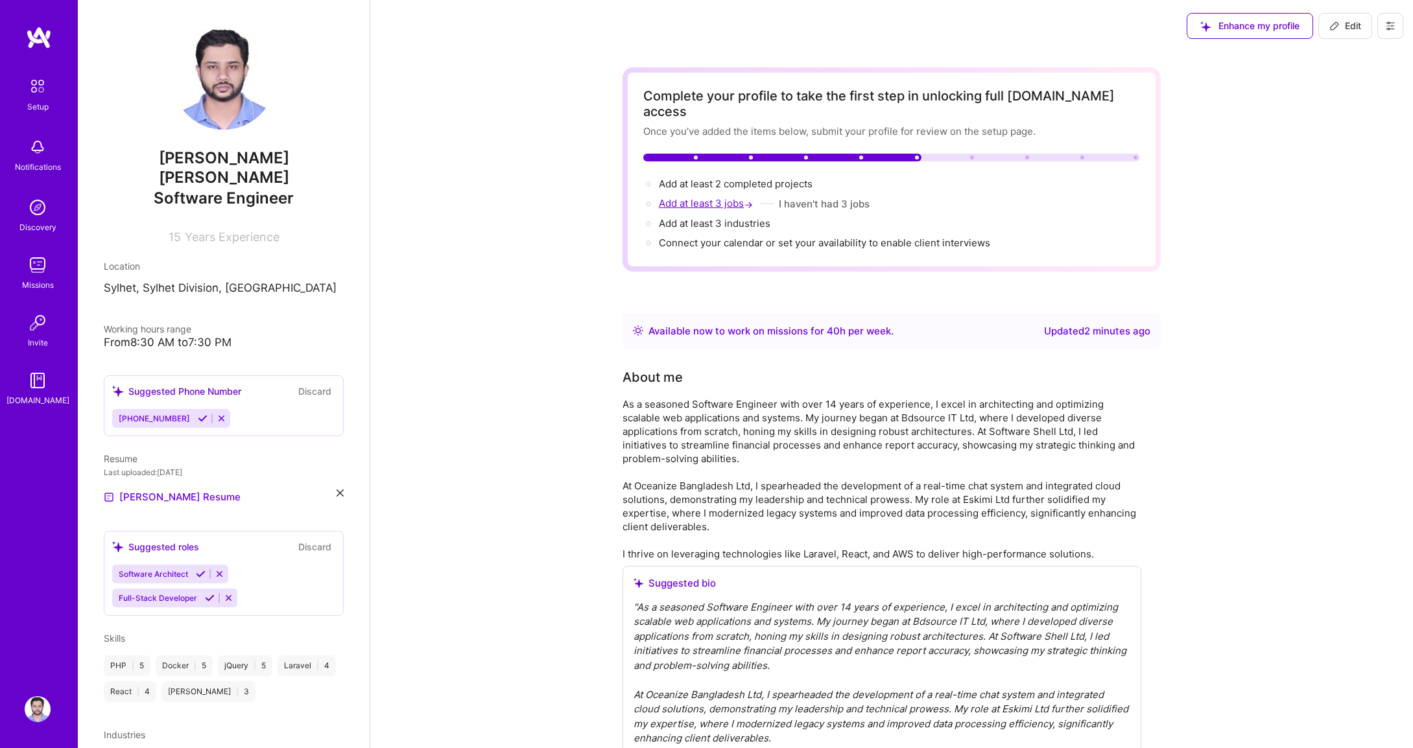
click at [706, 197] on span "Add at least 3 jobs →" at bounding box center [707, 203] width 97 height 12
select select "US"
select select "Right Now"
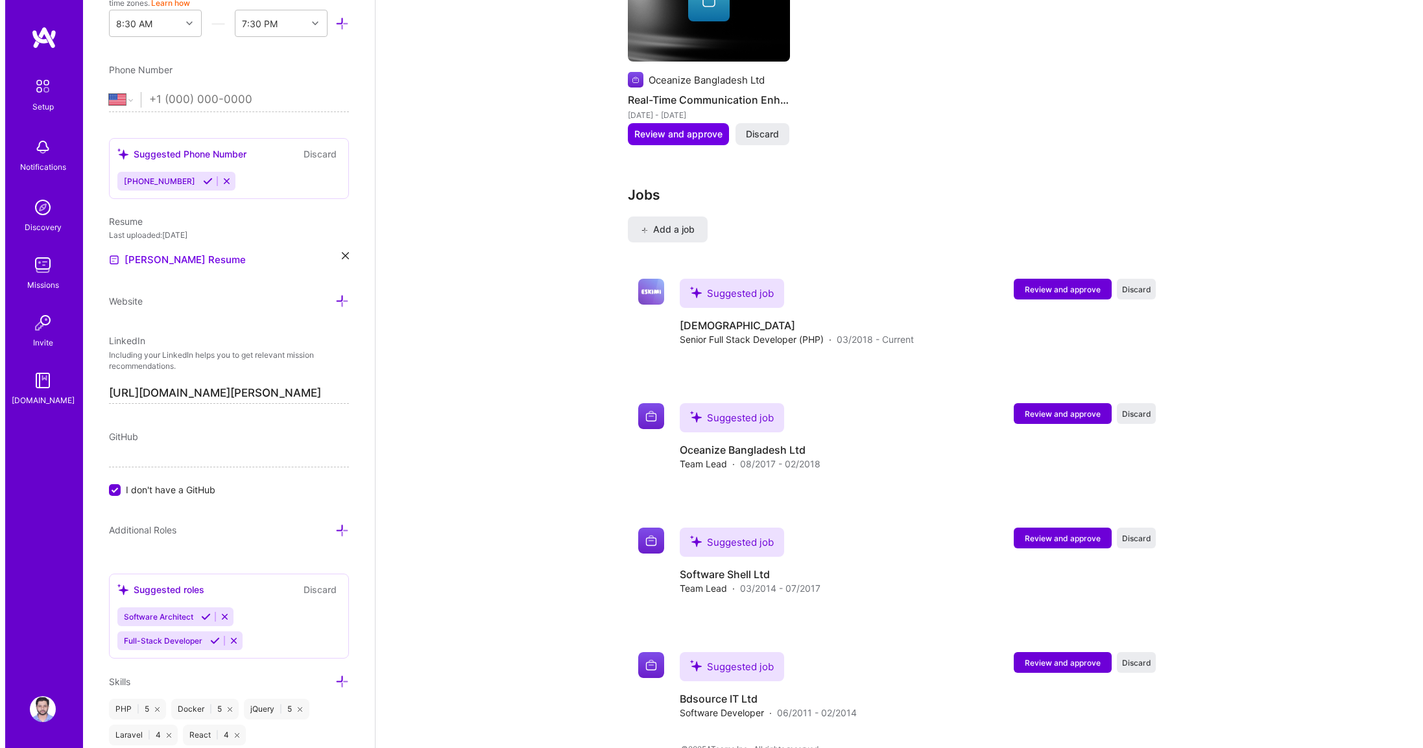
scroll to position [1739, 0]
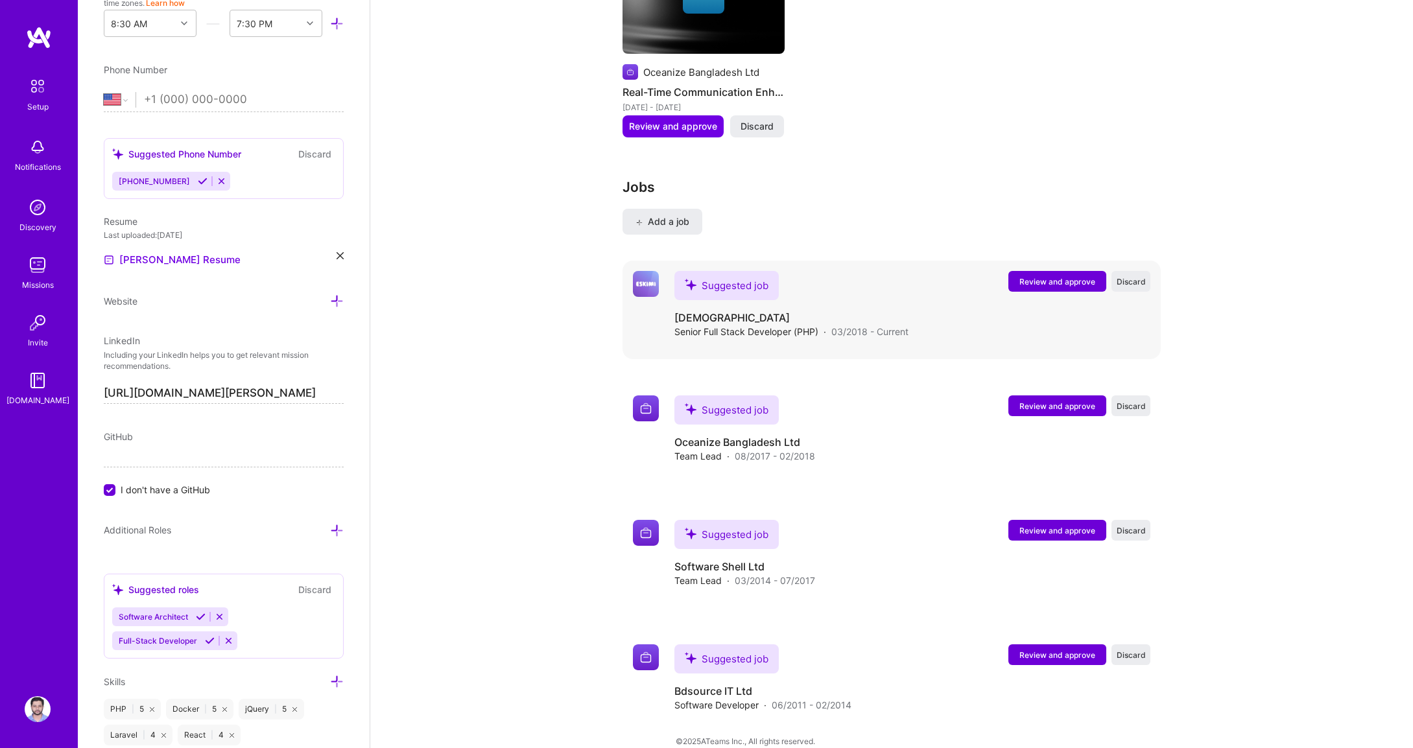
click at [1082, 276] on span "Review and approve" at bounding box center [1057, 281] width 76 height 11
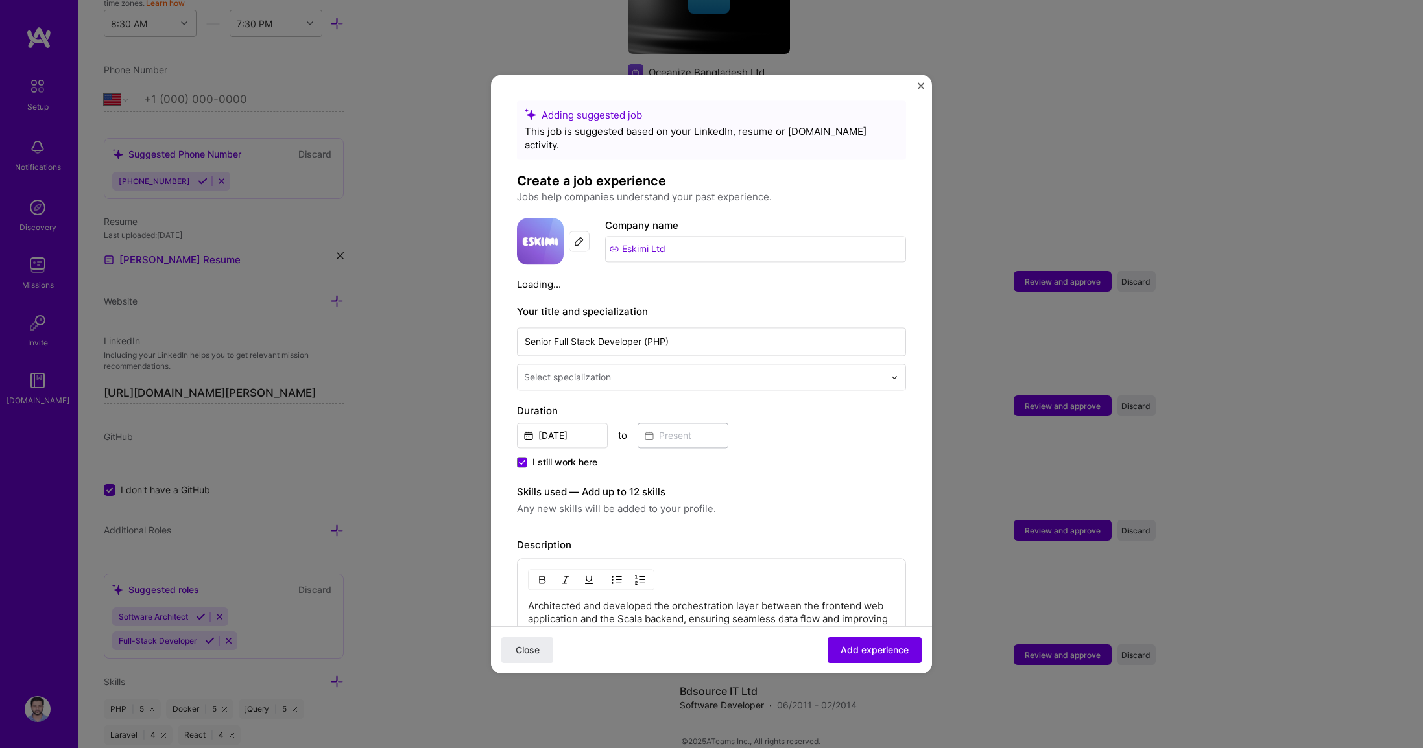
click at [754, 370] on input "text" at bounding box center [705, 377] width 363 height 14
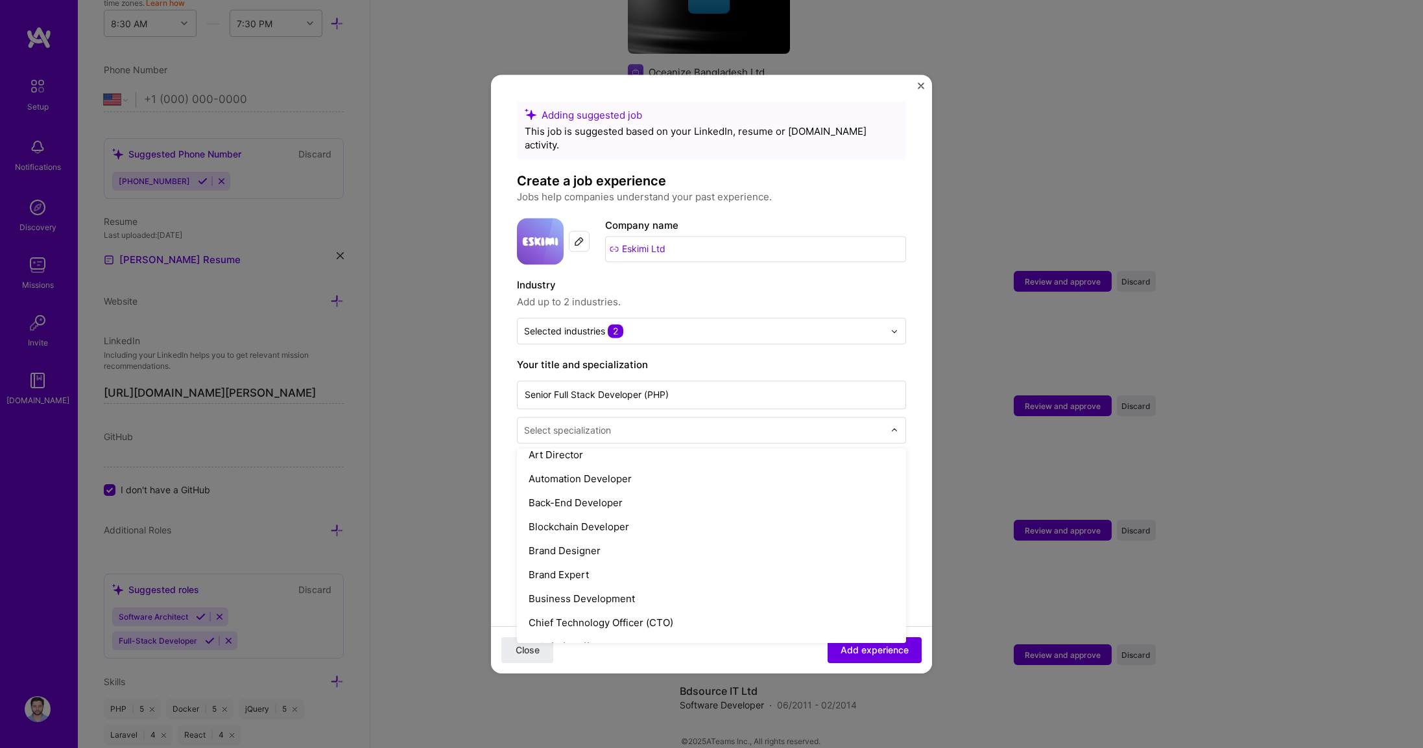
scroll to position [0, 0]
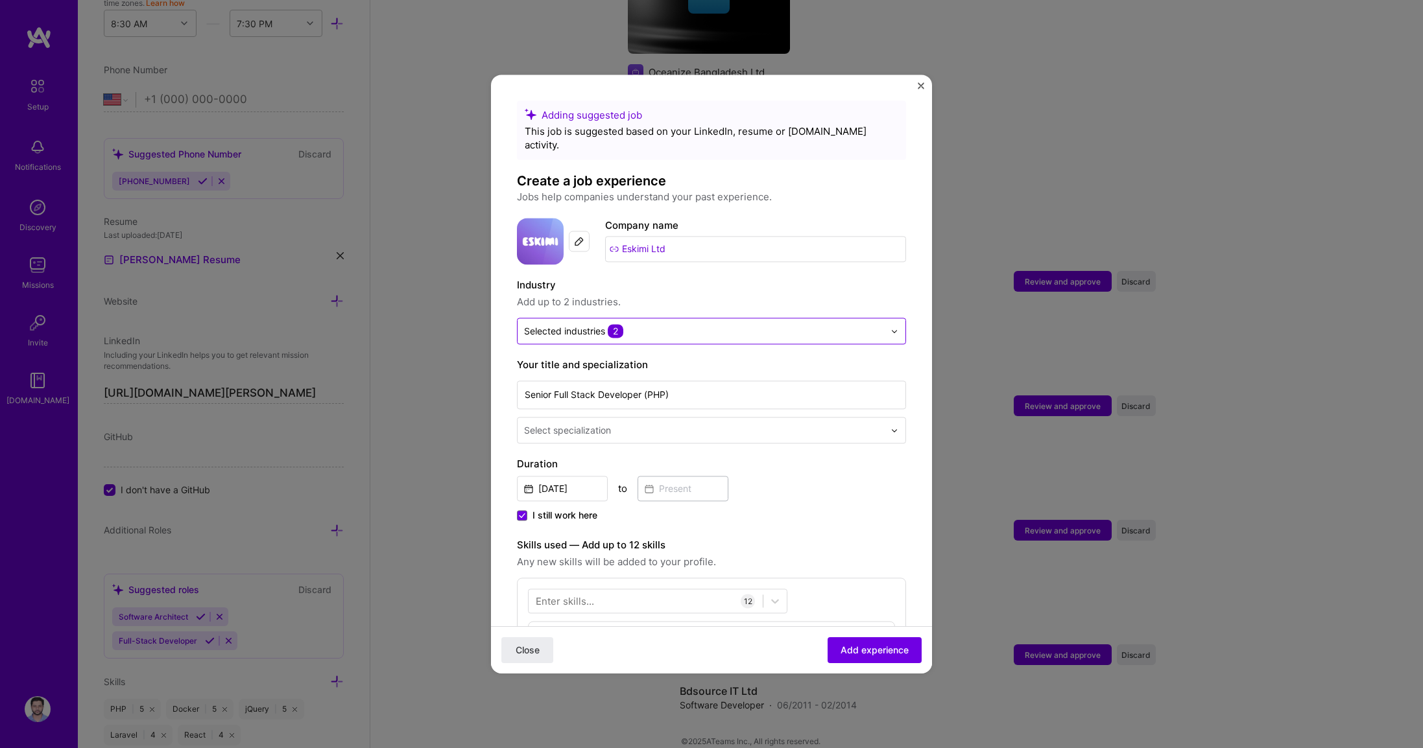
click at [564, 324] on div "Selected industries 2" at bounding box center [573, 331] width 99 height 14
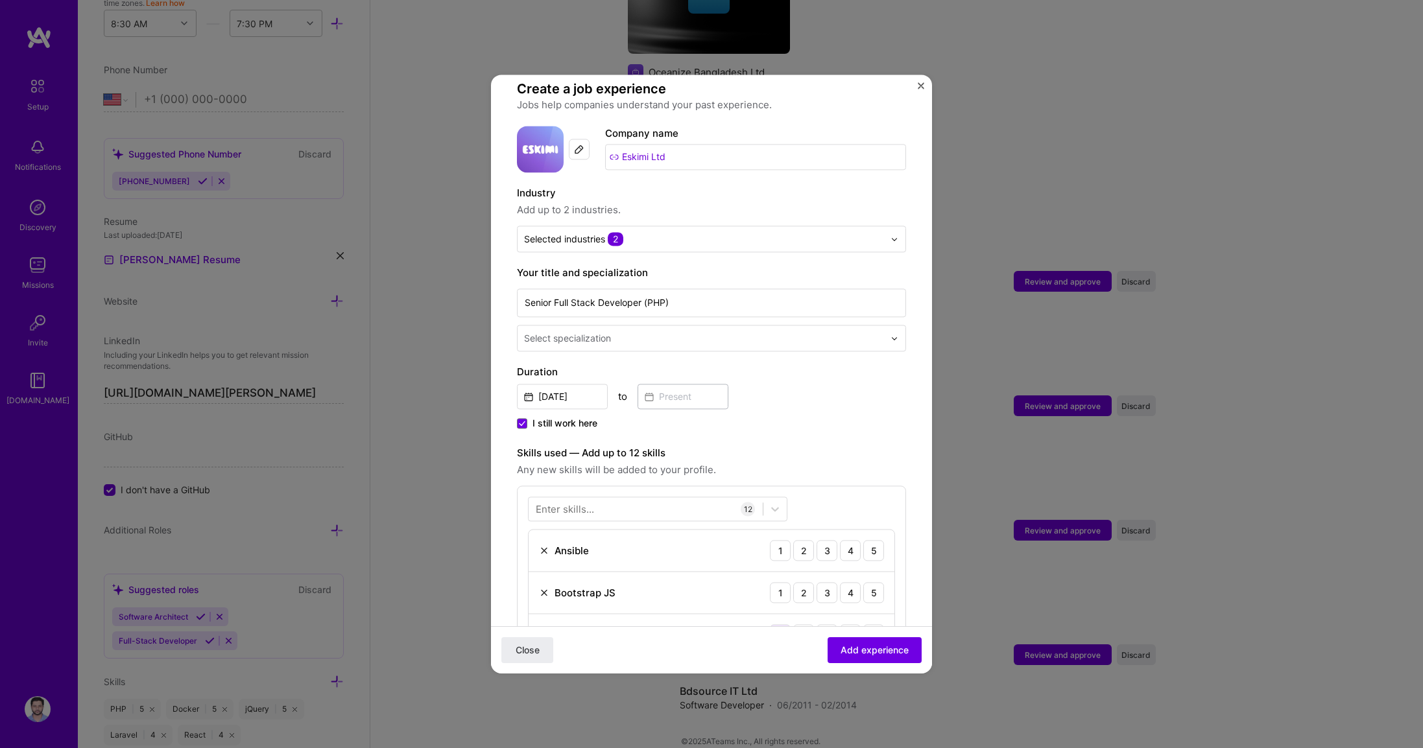
scroll to position [311, 0]
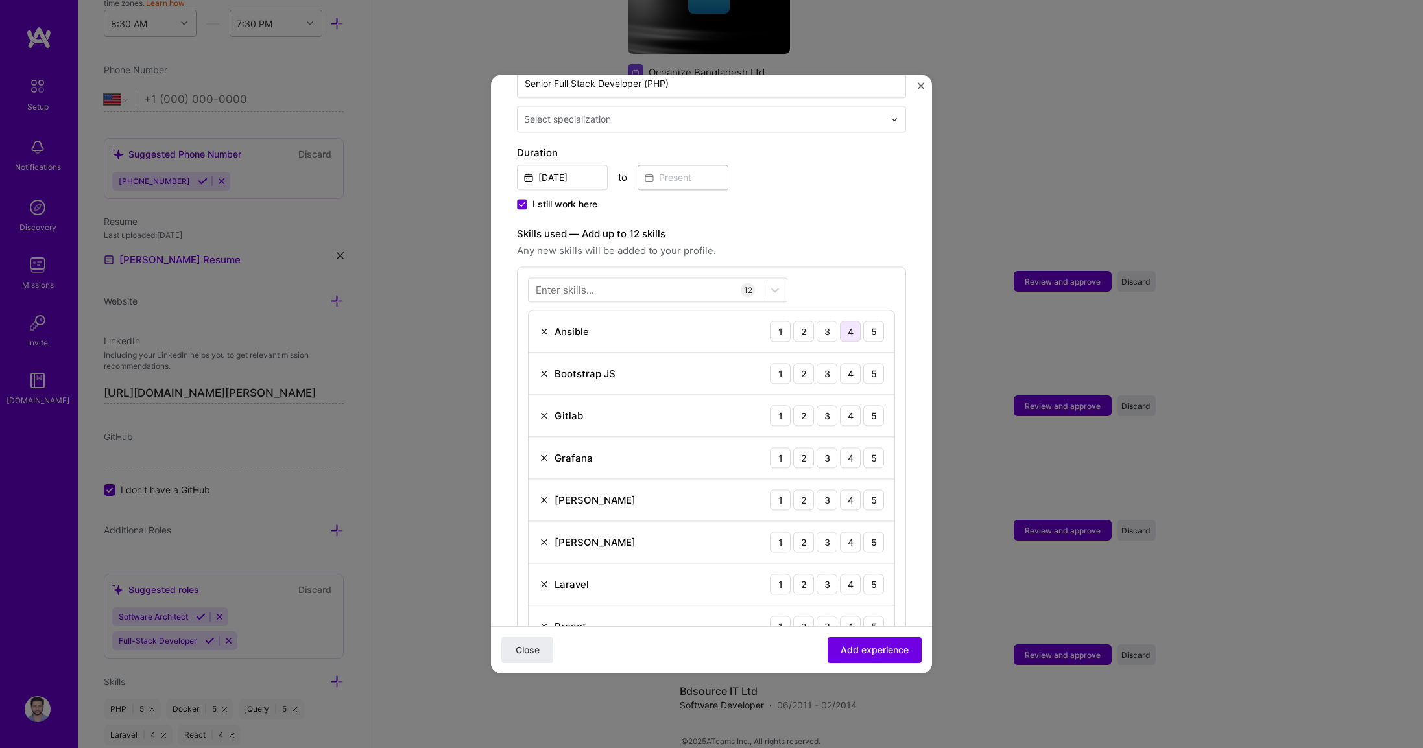
click at [840, 321] on div "4" at bounding box center [850, 331] width 21 height 21
click at [863, 364] on div "5" at bounding box center [873, 373] width 21 height 21
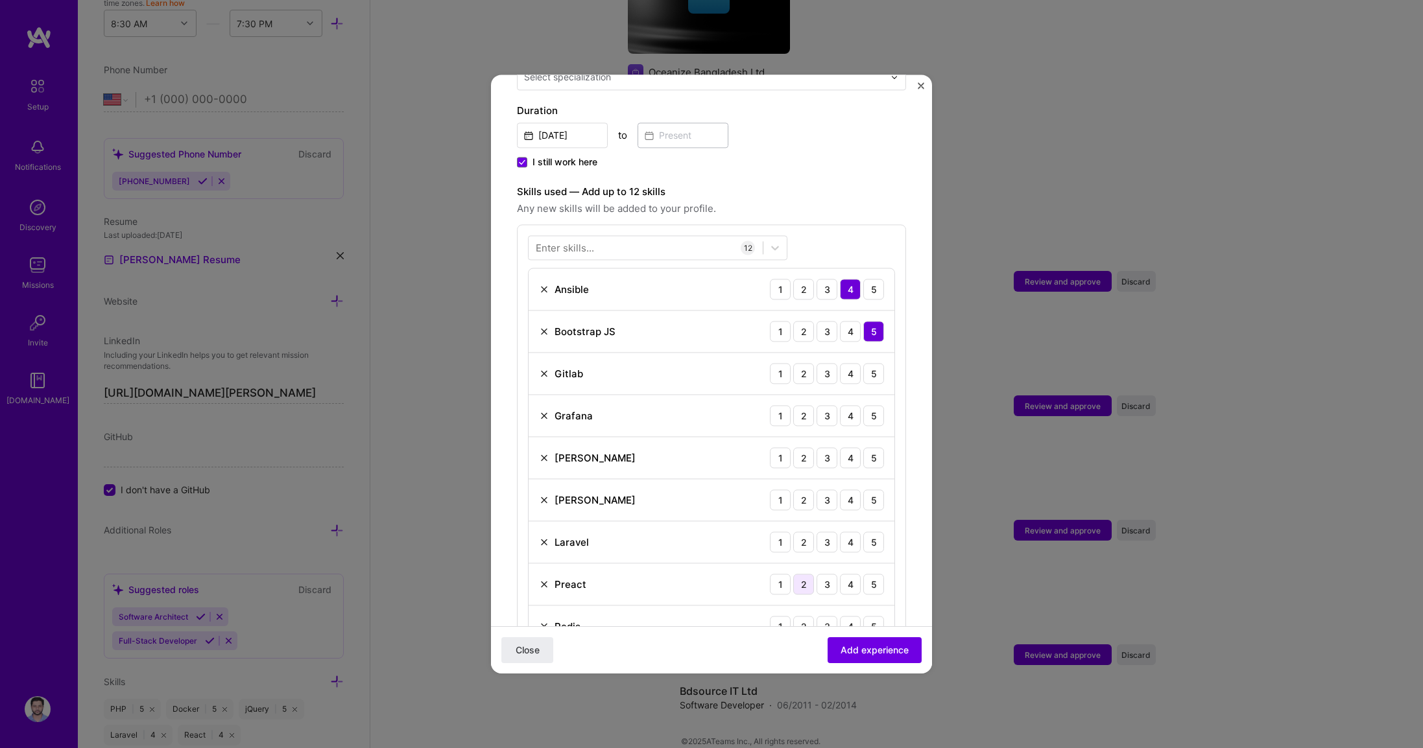
scroll to position [389, 0]
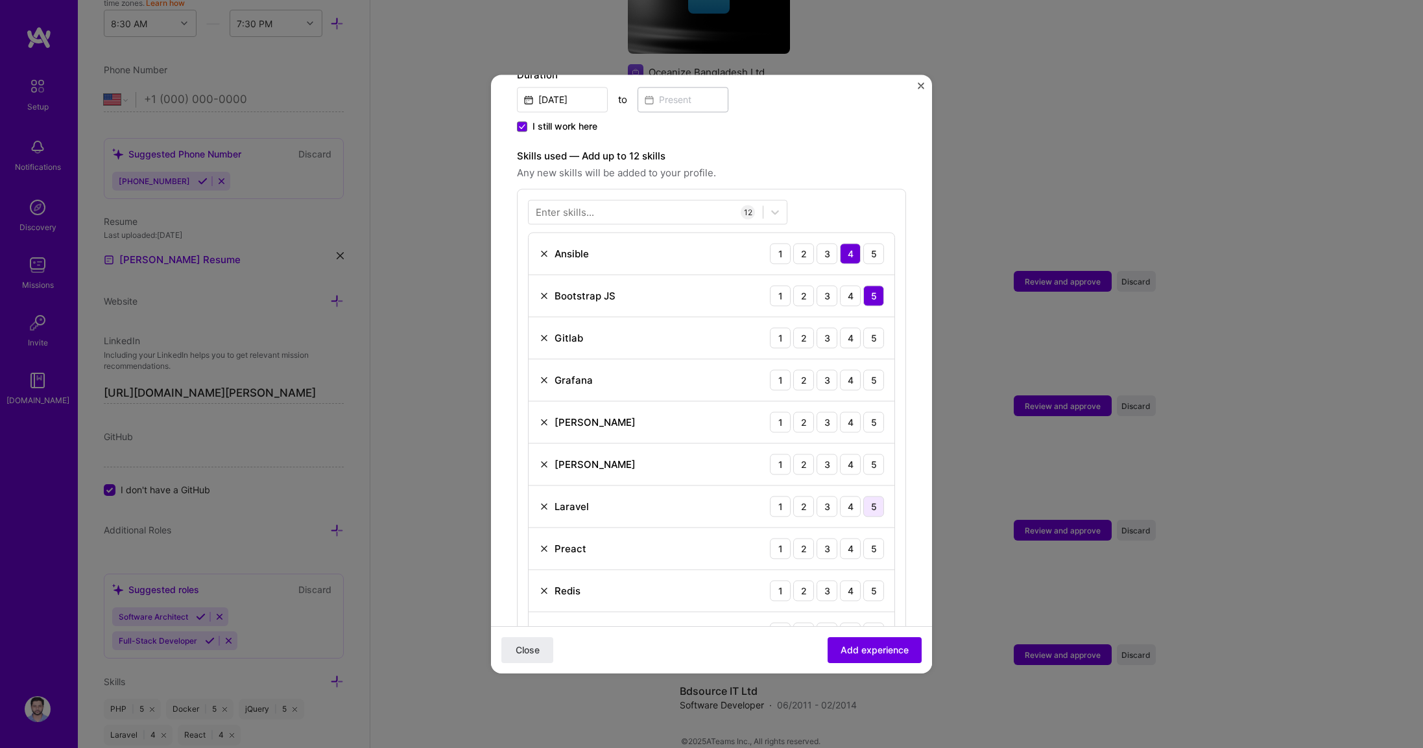
click at [863, 496] on div "5" at bounding box center [873, 506] width 21 height 21
click at [872, 580] on div "5" at bounding box center [873, 590] width 21 height 21
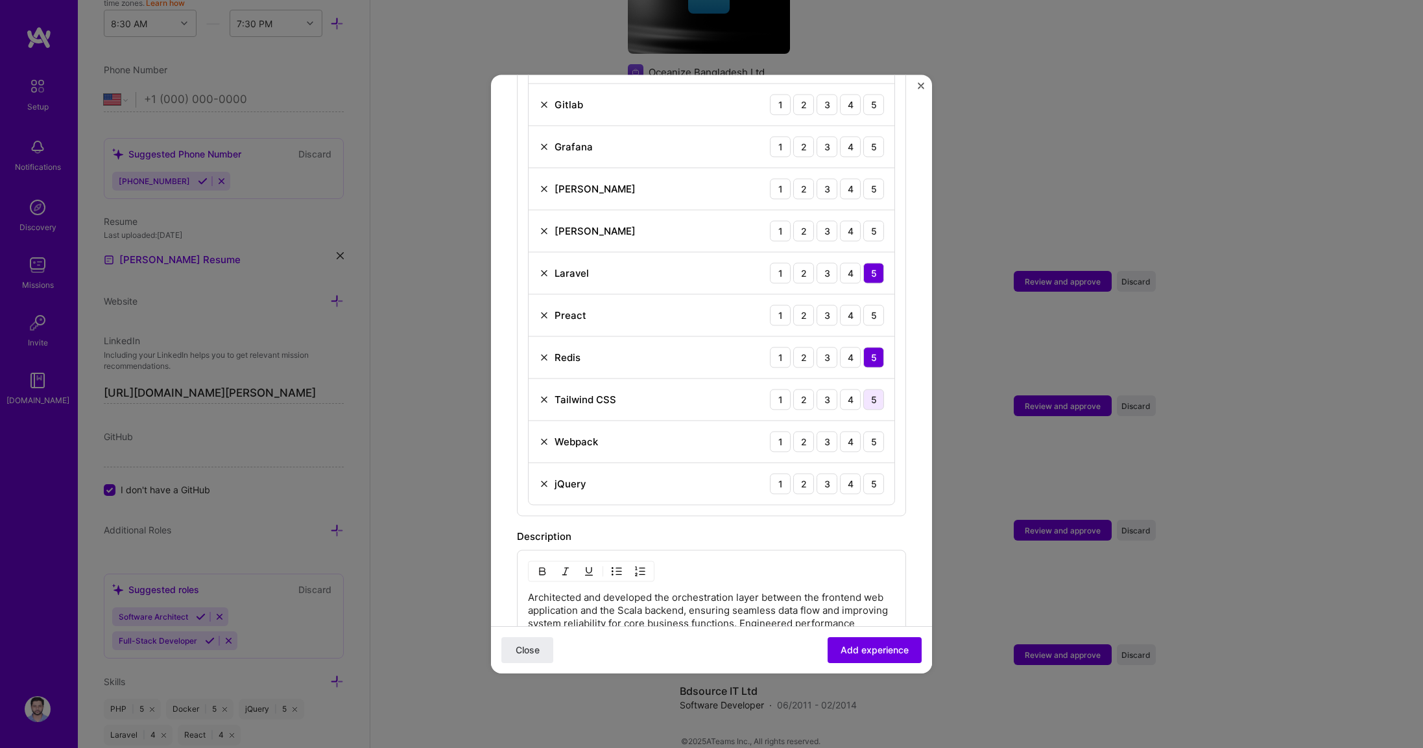
click at [867, 389] on div "5" at bounding box center [873, 399] width 21 height 21
click at [868, 431] on div "5" at bounding box center [873, 441] width 21 height 21
click at [863, 473] on div "5" at bounding box center [873, 483] width 21 height 21
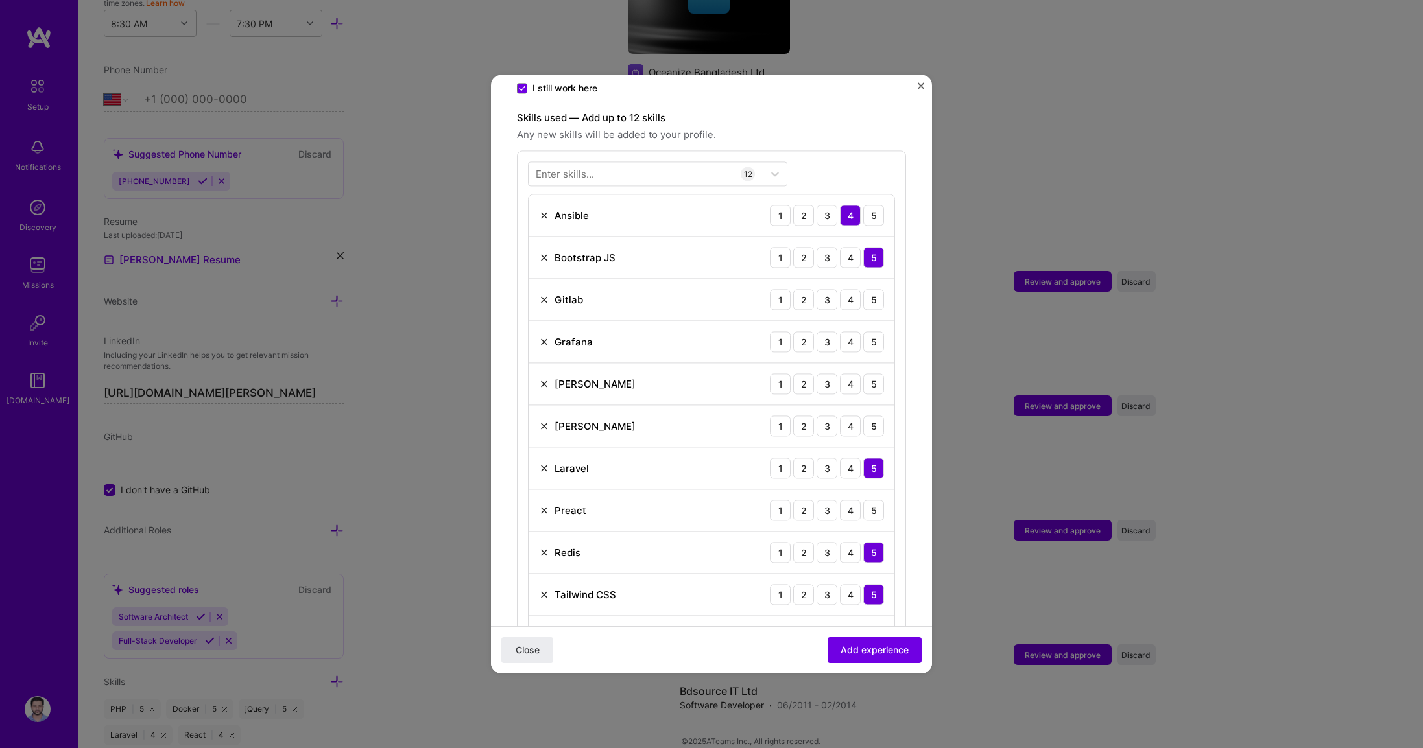
scroll to position [389, 0]
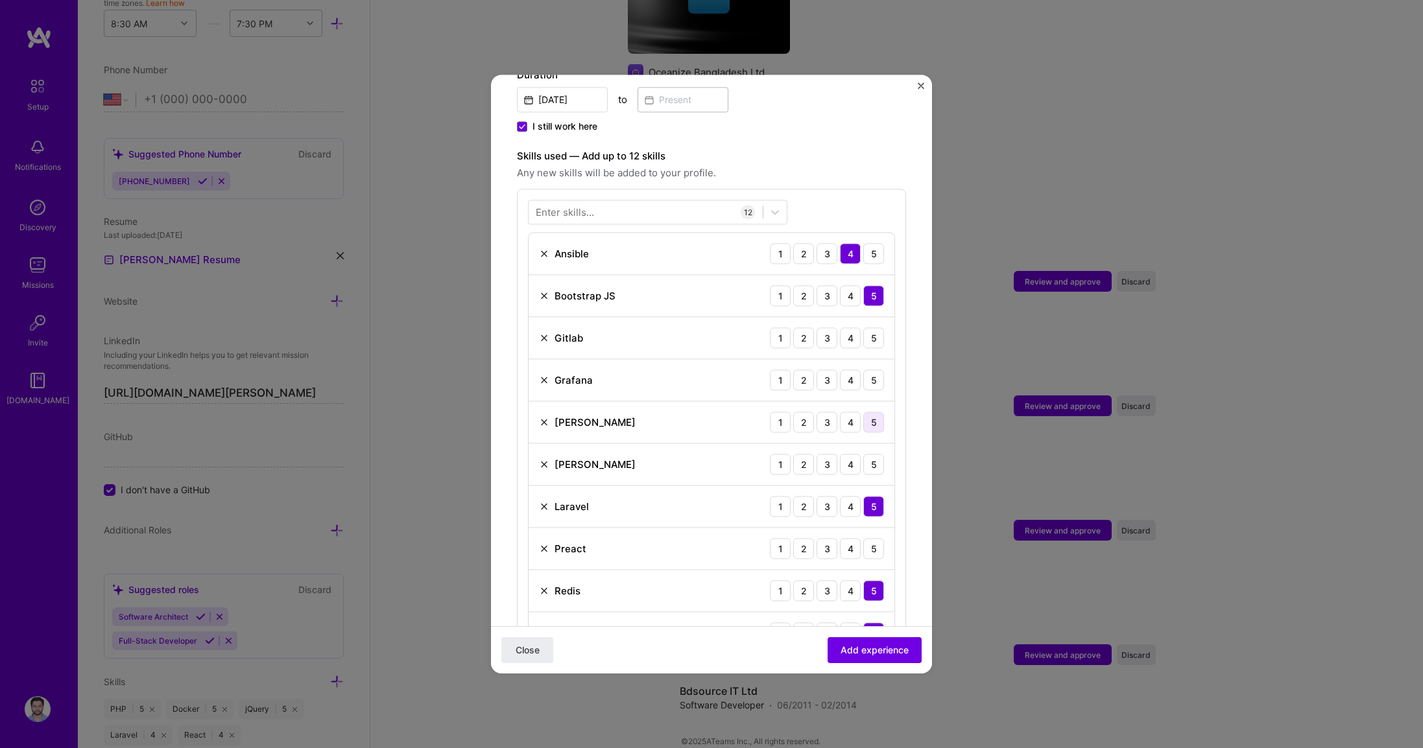
click at [863, 412] on div "5" at bounding box center [873, 422] width 21 height 21
click at [866, 327] on div "5" at bounding box center [873, 337] width 21 height 21
click at [864, 375] on div "5" at bounding box center [873, 380] width 21 height 21
click at [545, 333] on img at bounding box center [544, 338] width 10 height 10
click at [846, 412] on div "4" at bounding box center [850, 422] width 21 height 21
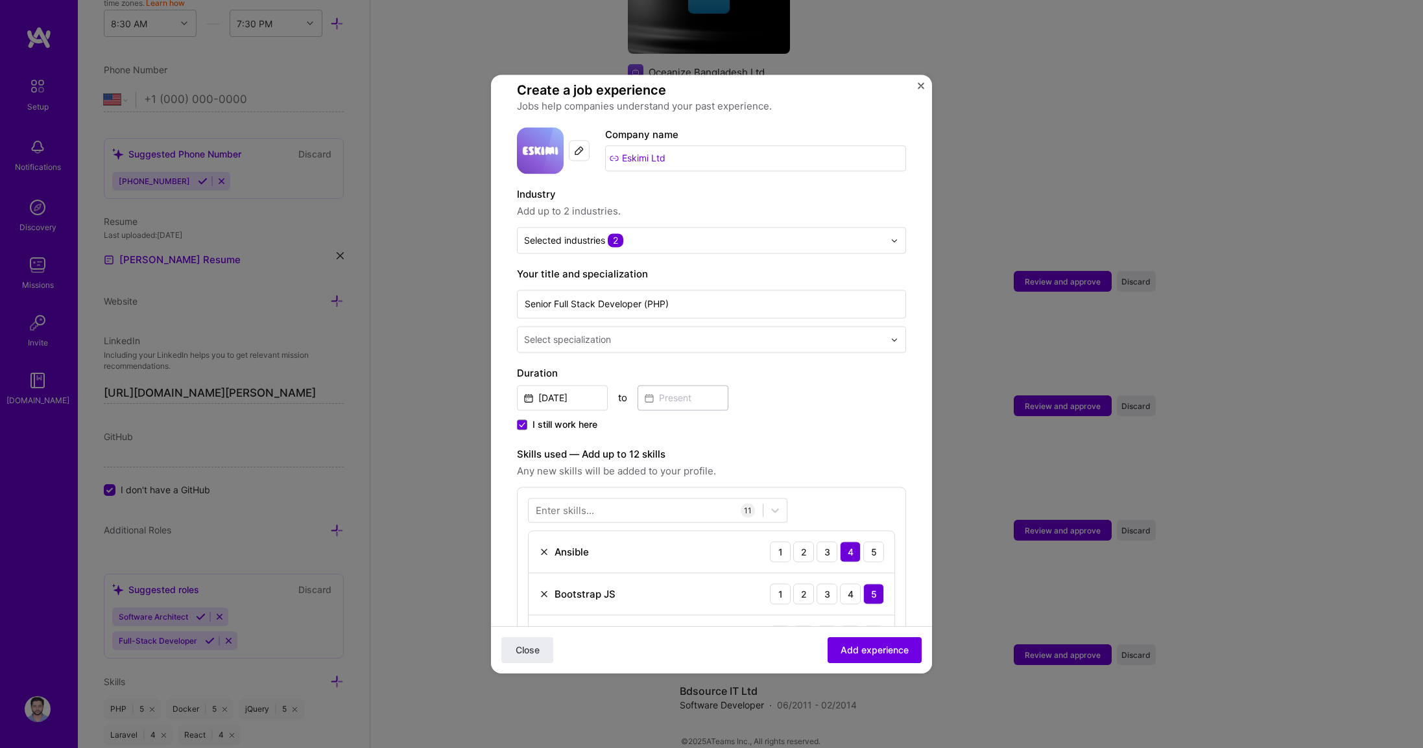
scroll to position [0, 0]
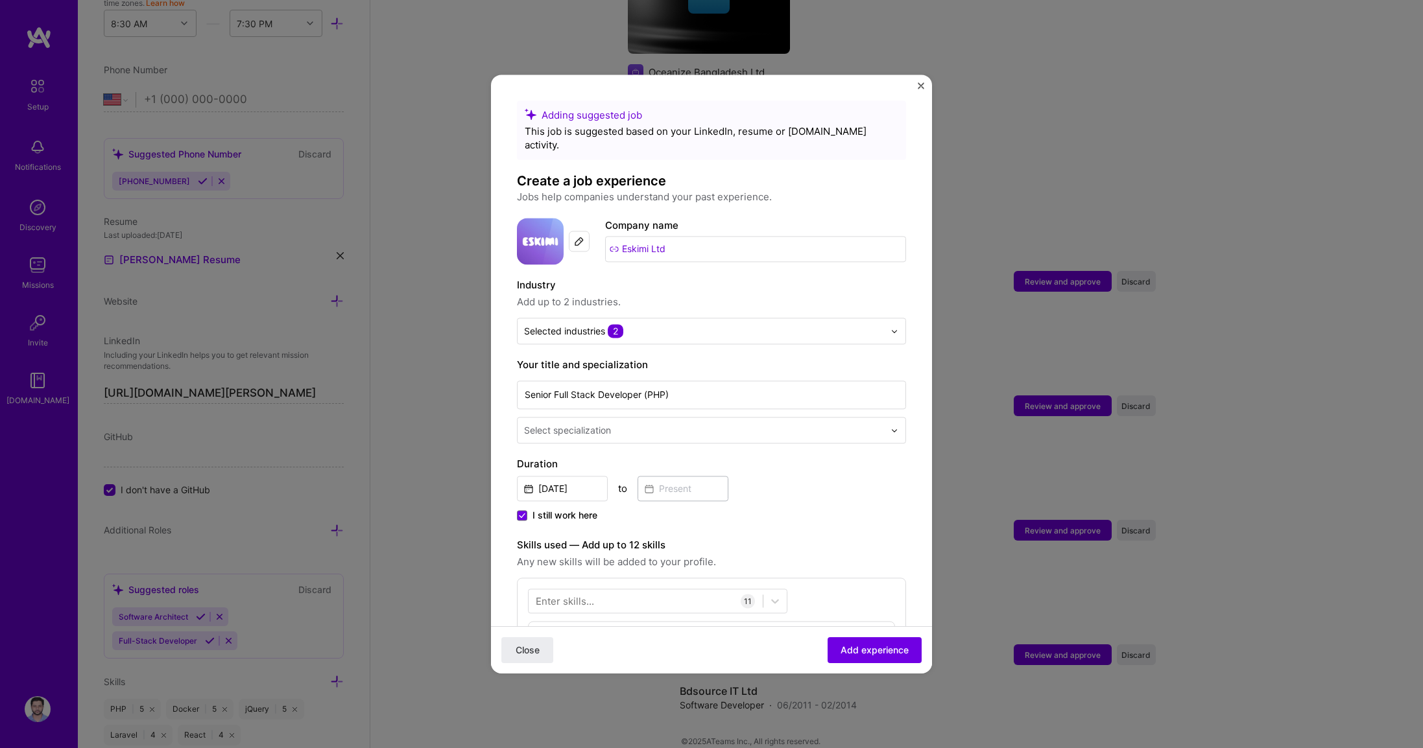
click at [708, 423] on input "text" at bounding box center [705, 430] width 363 height 14
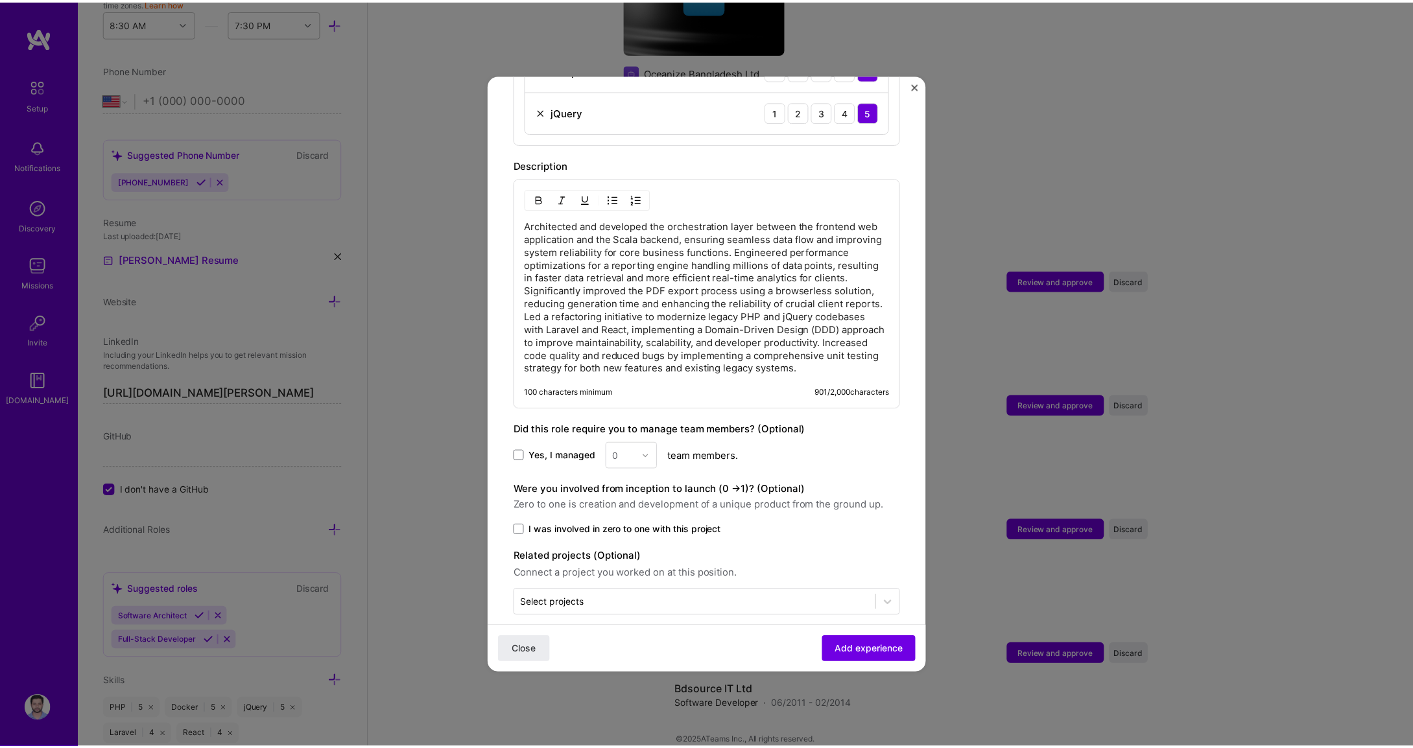
scroll to position [968, 0]
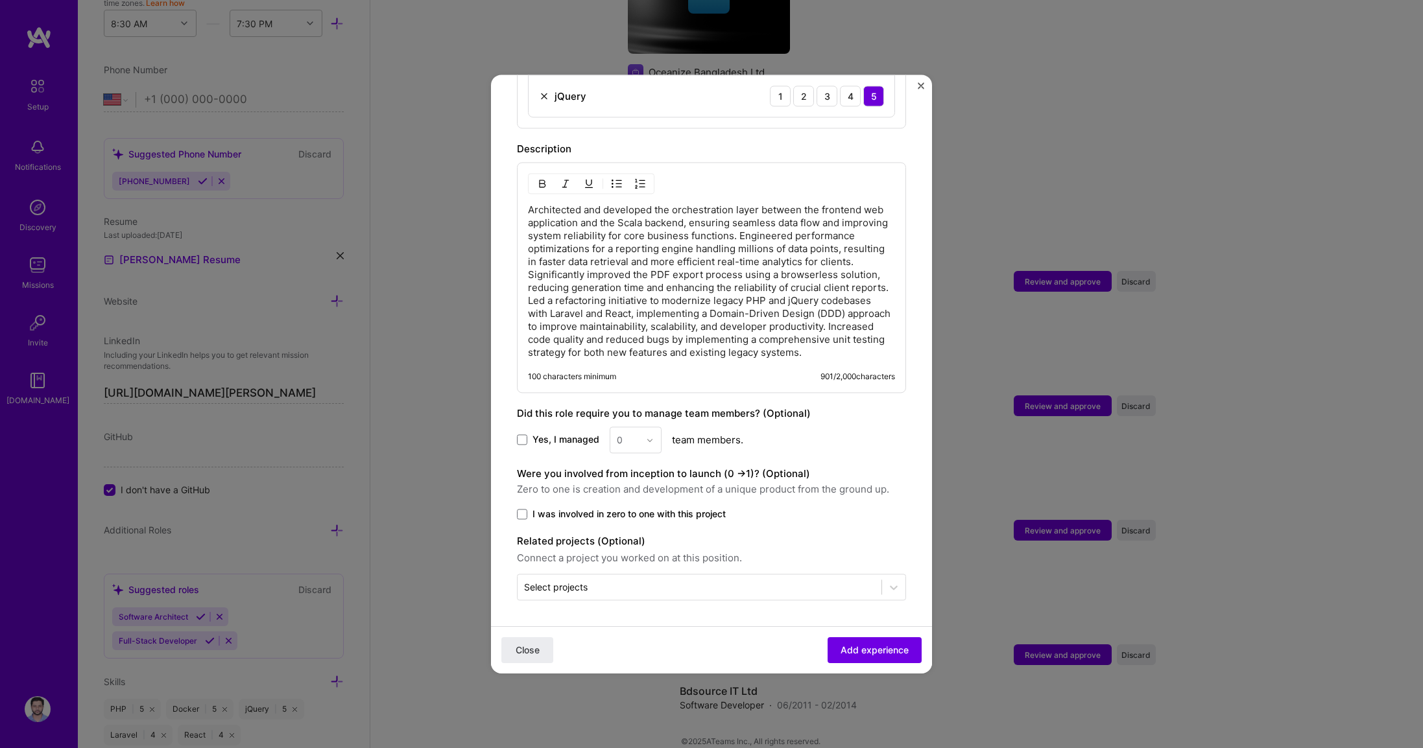
drag, startPoint x: 811, startPoint y: 472, endPoint x: 507, endPoint y: 461, distance: 304.3
click at [1307, 147] on div "Adding suggested job This job is suggested based on your LinkedIn, resume or [D…" at bounding box center [711, 374] width 1423 height 748
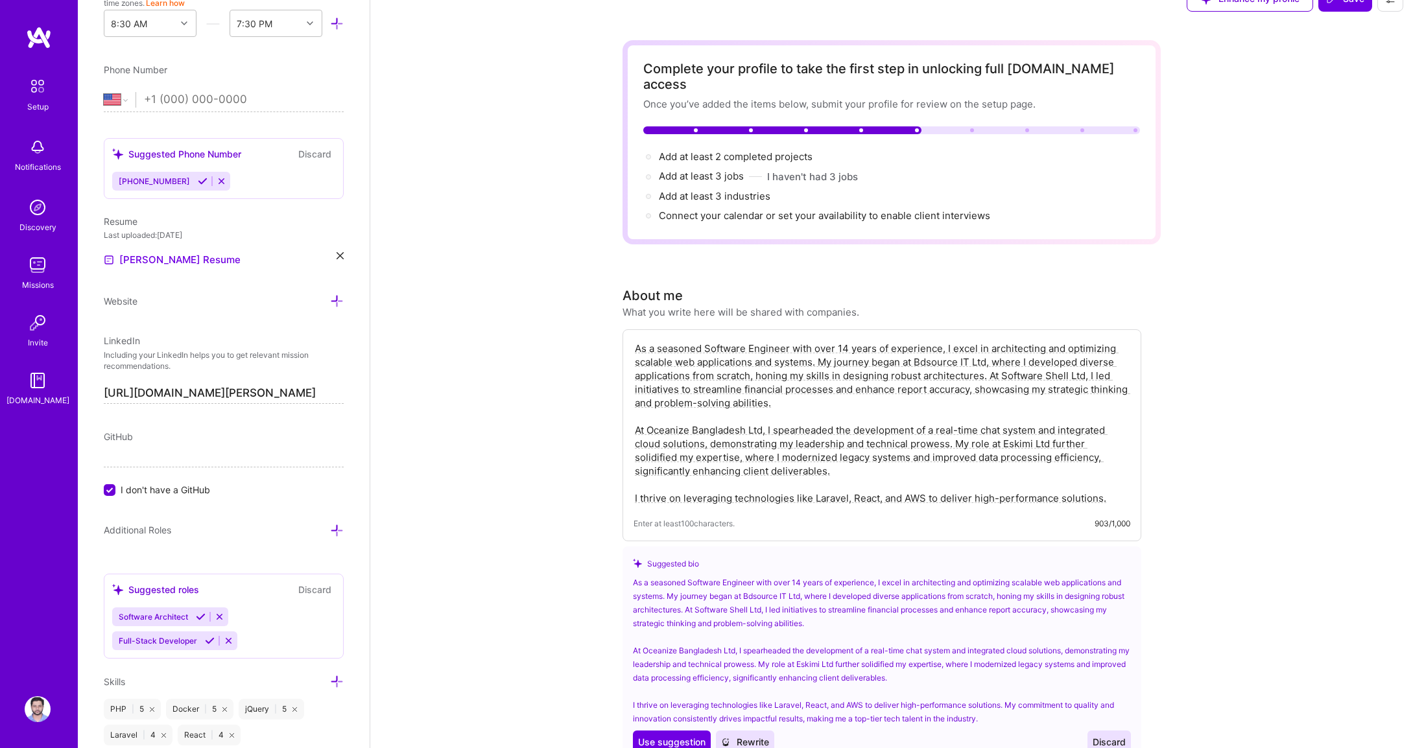
scroll to position [0, 0]
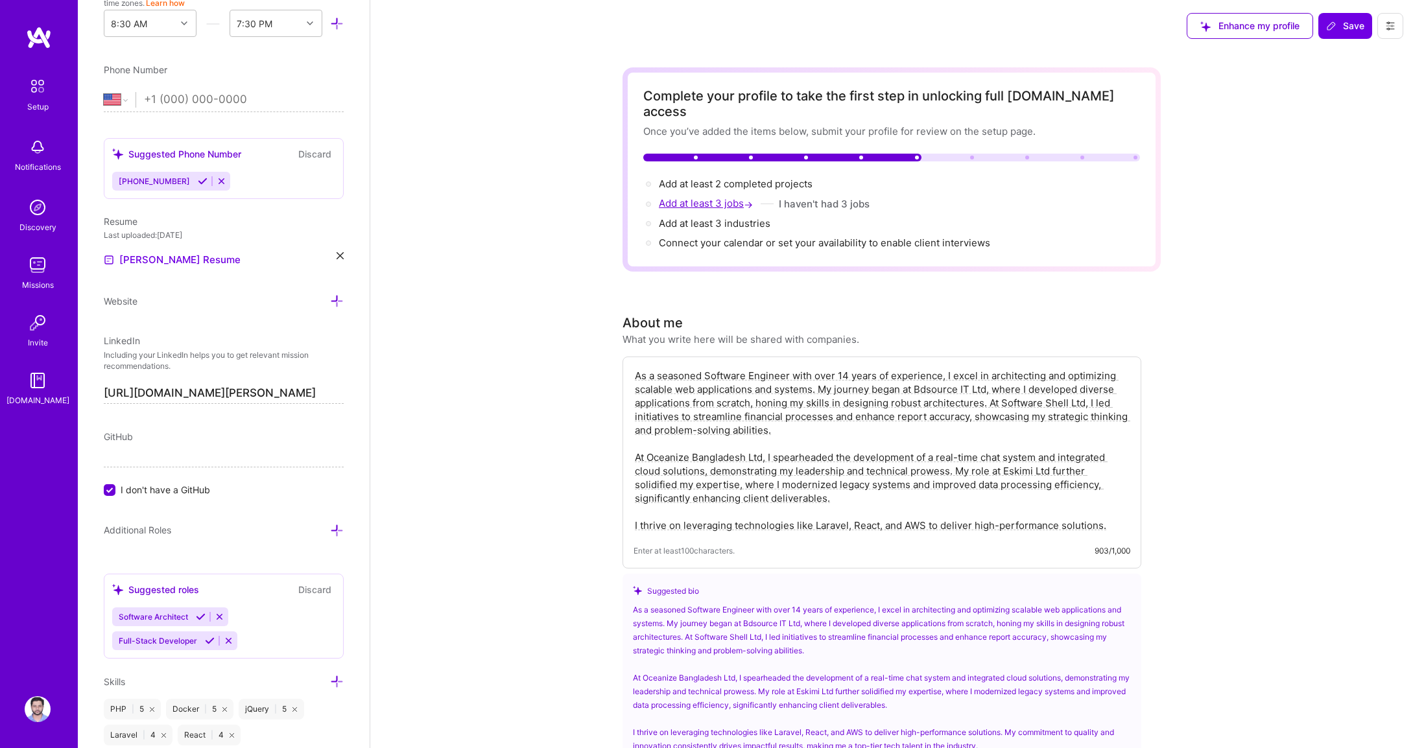
click at [732, 197] on span "Add at least 3 jobs →" at bounding box center [707, 203] width 97 height 12
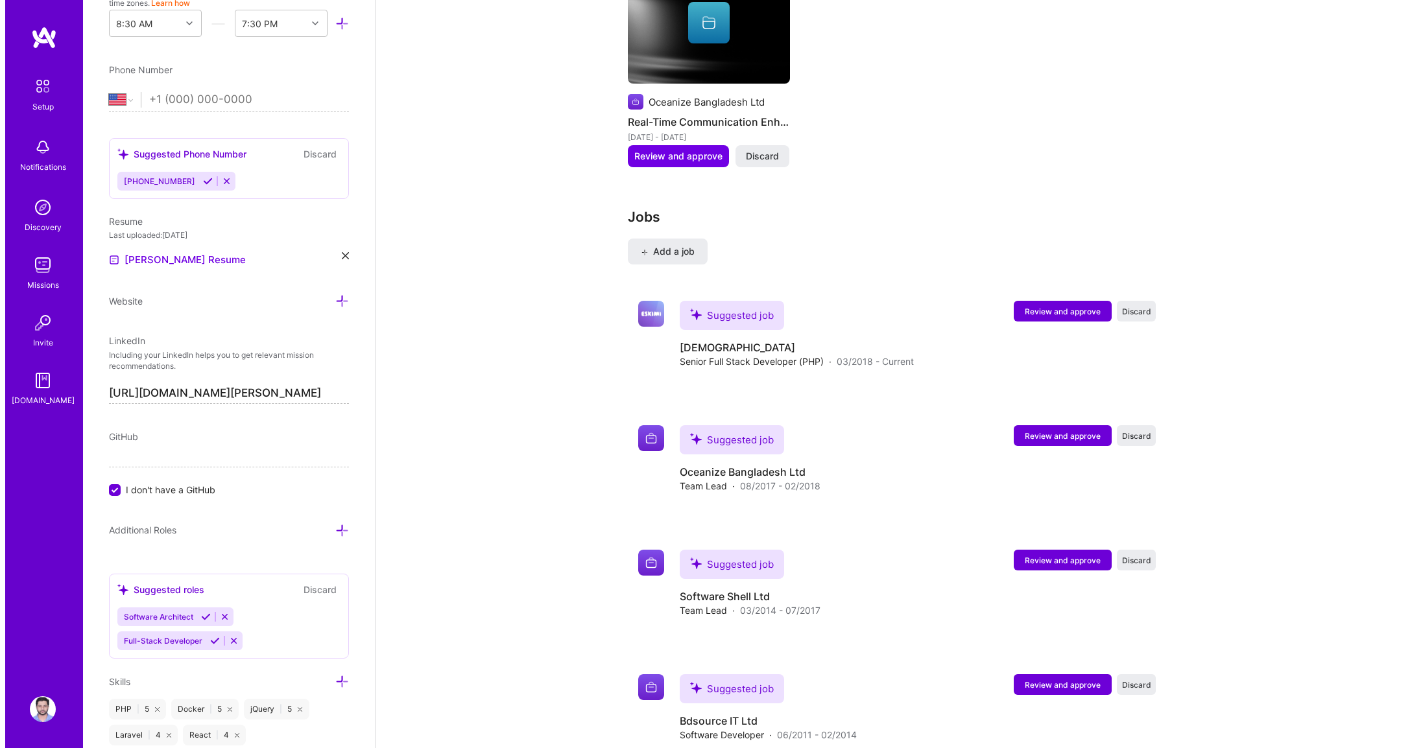
scroll to position [1739, 0]
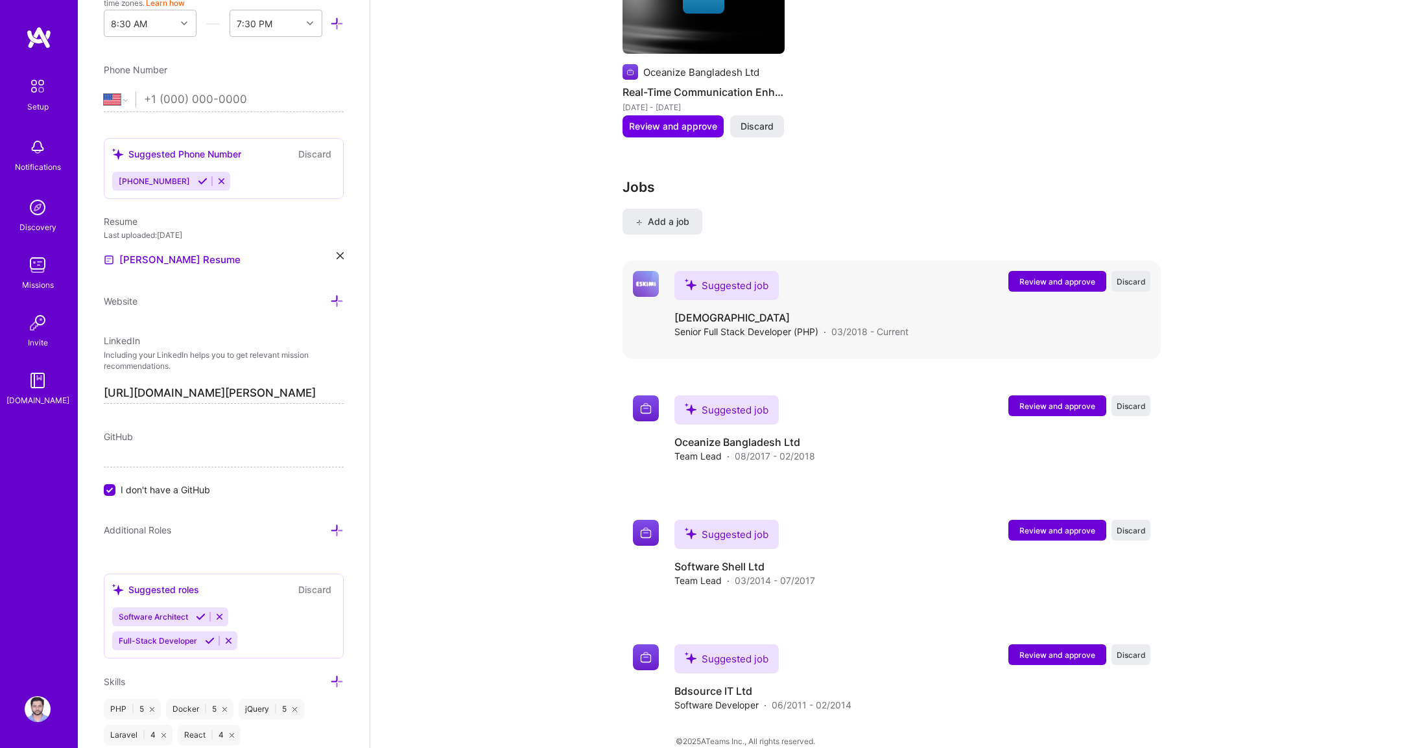
click at [1052, 276] on span "Review and approve" at bounding box center [1057, 281] width 76 height 11
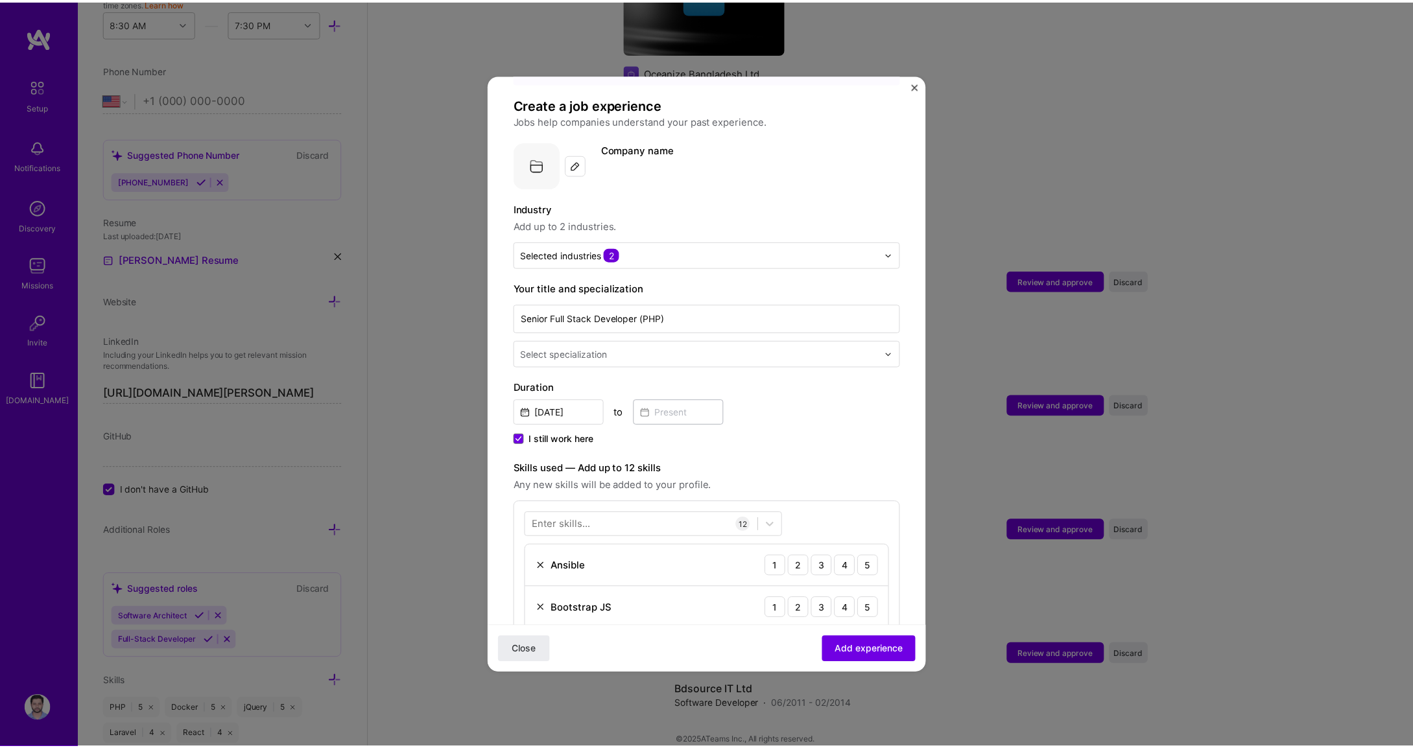
scroll to position [0, 0]
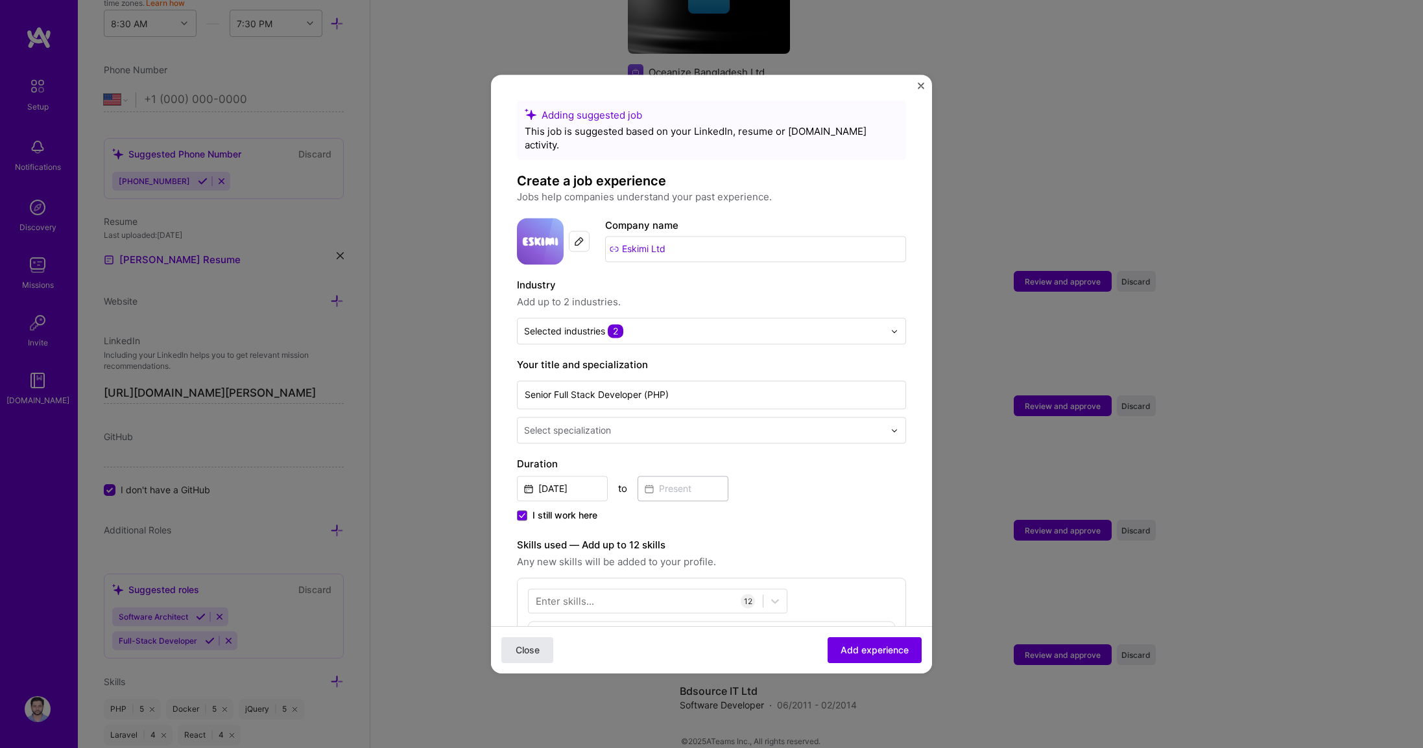
click at [516, 647] on span "Close" at bounding box center [528, 650] width 24 height 13
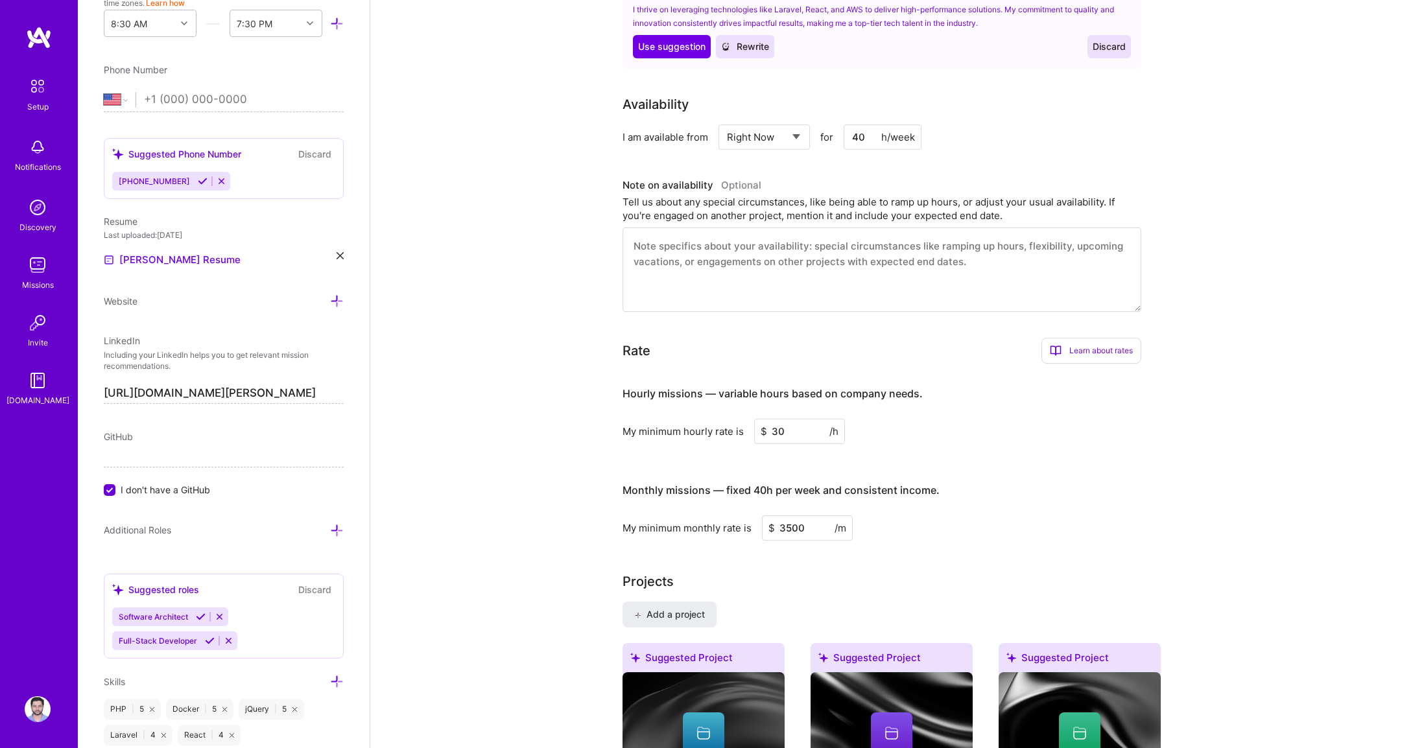
scroll to position [416, 0]
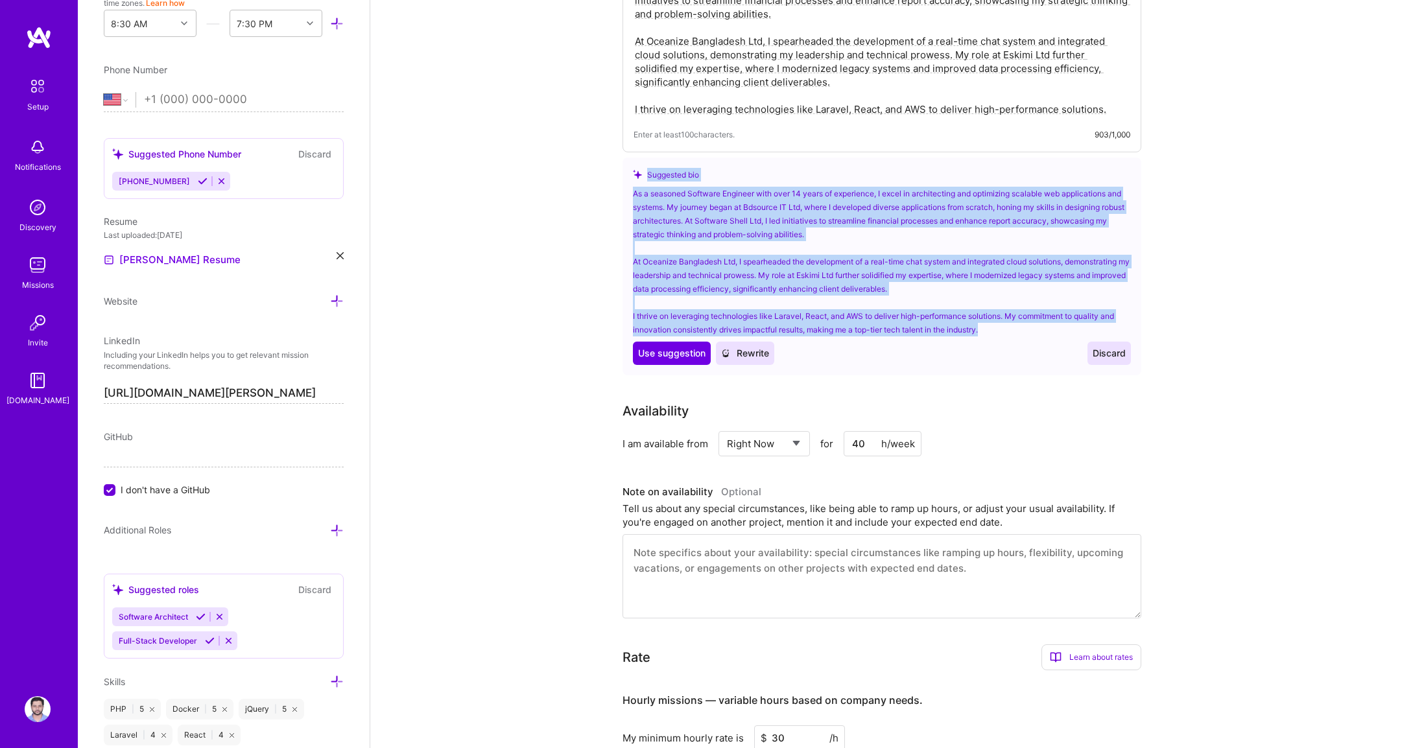
drag, startPoint x: 994, startPoint y: 315, endPoint x: 959, endPoint y: 224, distance: 97.9
click at [660, 158] on div "Suggested bio As a seasoned Software Engineer with over 14 years of experience,…" at bounding box center [882, 267] width 519 height 218
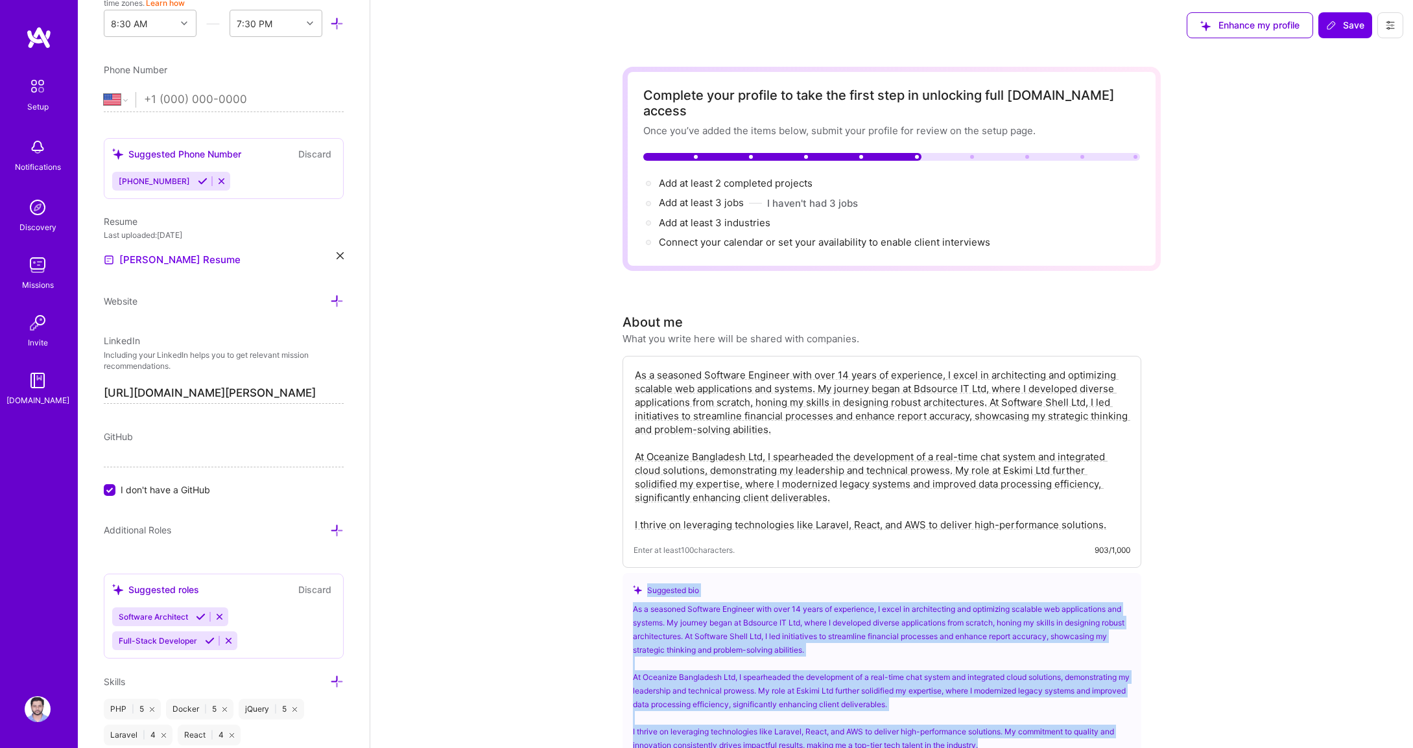
scroll to position [0, 0]
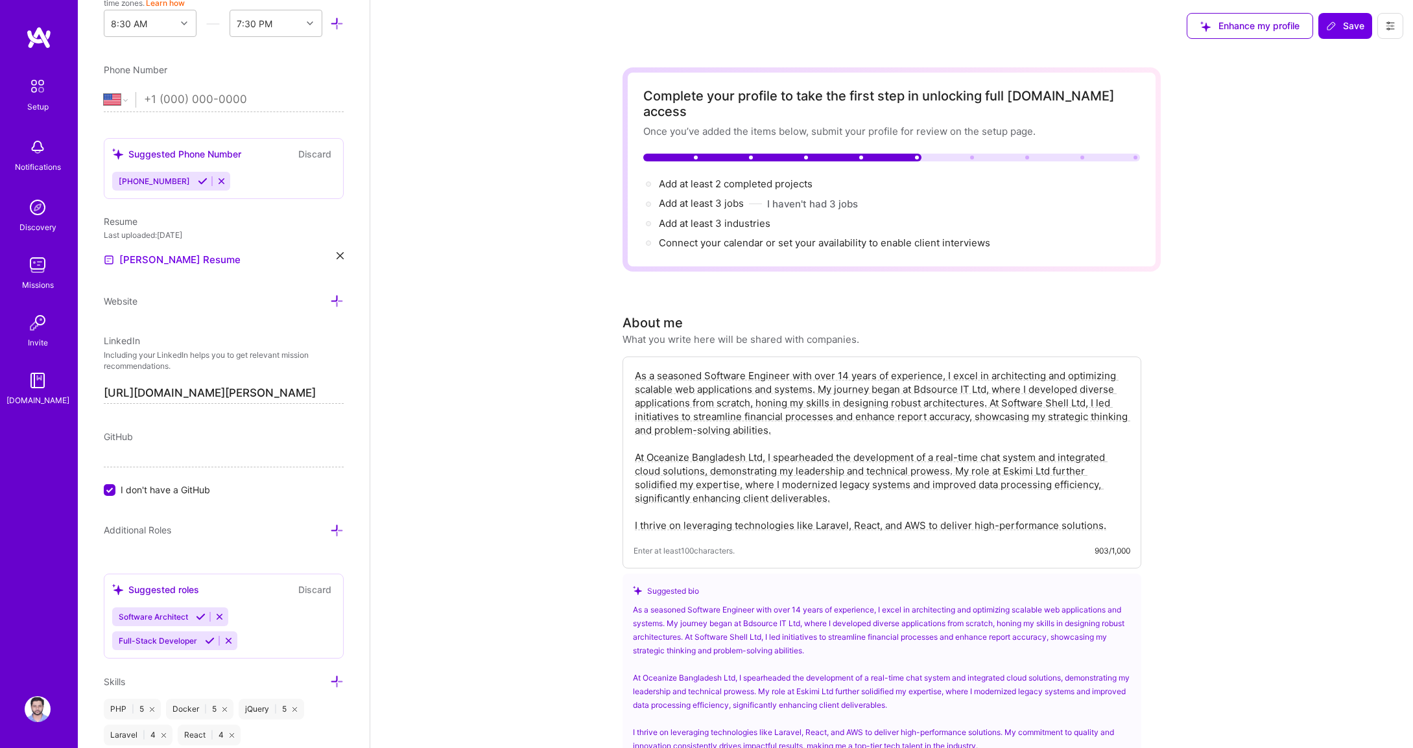
drag, startPoint x: 1042, startPoint y: 488, endPoint x: 1067, endPoint y: 502, distance: 28.7
click at [1043, 488] on textarea "As a seasoned Software Engineer with over 14 years of experience, I excel in ar…" at bounding box center [882, 451] width 497 height 166
drag, startPoint x: 1114, startPoint y: 506, endPoint x: 1115, endPoint y: 514, distance: 8.5
click at [1114, 508] on textarea "As a seasoned Software Engineer with over 14 years of experience, I excel in ar…" at bounding box center [882, 451] width 497 height 166
click at [933, 486] on textarea "As a seasoned Software Engineer with over 14 years of experience, I excel in ar…" at bounding box center [882, 451] width 497 height 166
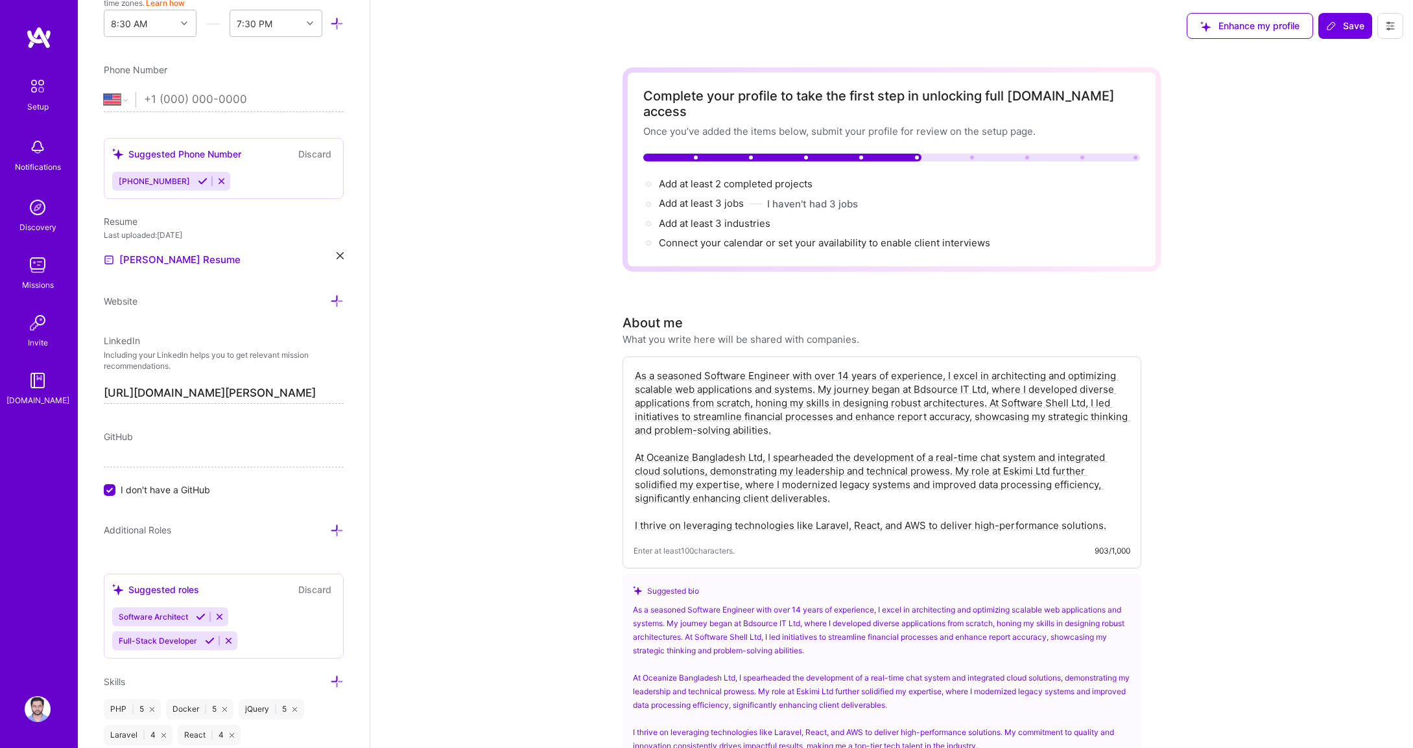
click at [922, 490] on textarea "As a seasoned Software Engineer with over 14 years of experience, I excel in ar…" at bounding box center [882, 451] width 497 height 166
click at [905, 425] on textarea "As a seasoned Software Engineer with over 14 years of experience, I excel in ar…" at bounding box center [882, 451] width 497 height 166
drag, startPoint x: 909, startPoint y: 514, endPoint x: 930, endPoint y: 512, distance: 20.8
click at [911, 512] on textarea "As a seasoned Software Engineer with over 14 years of experience, I excel in ar…" at bounding box center [882, 451] width 497 height 166
click at [1083, 513] on textarea "As a seasoned Software Engineer with over 14 years of experience, I excel in ar…" at bounding box center [882, 451] width 497 height 166
